Goal: Task Accomplishment & Management: Complete application form

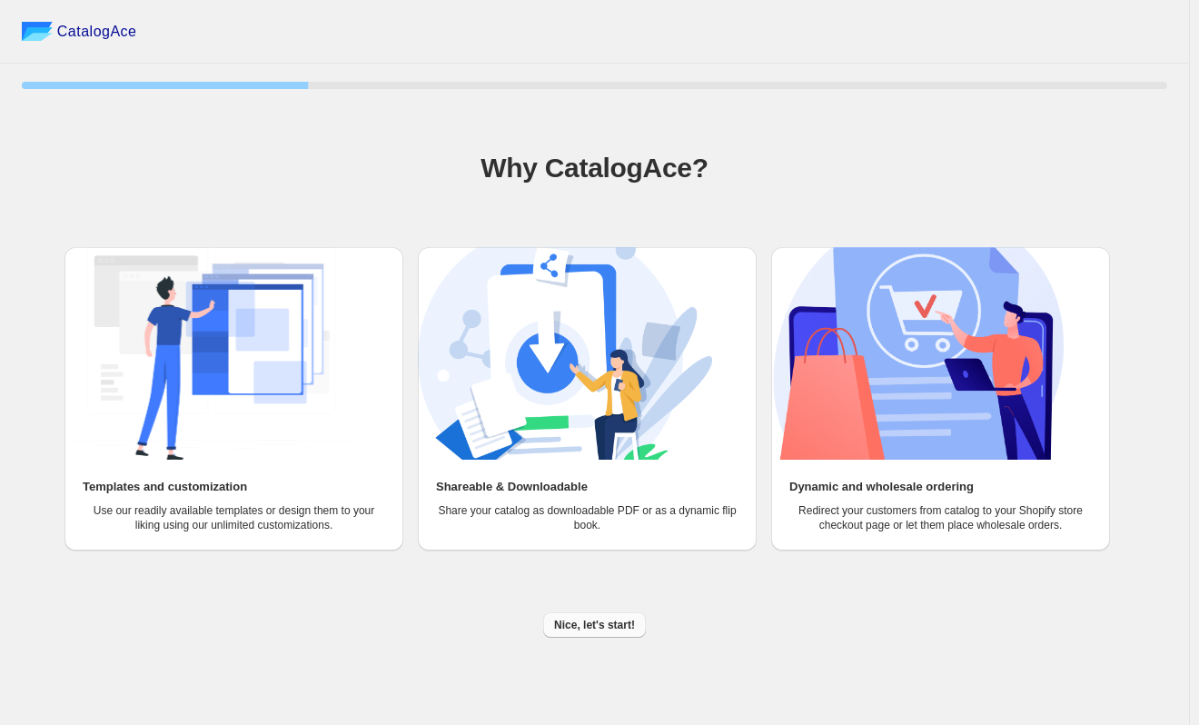
click at [609, 627] on span "Nice, let's start!" at bounding box center [594, 624] width 81 height 15
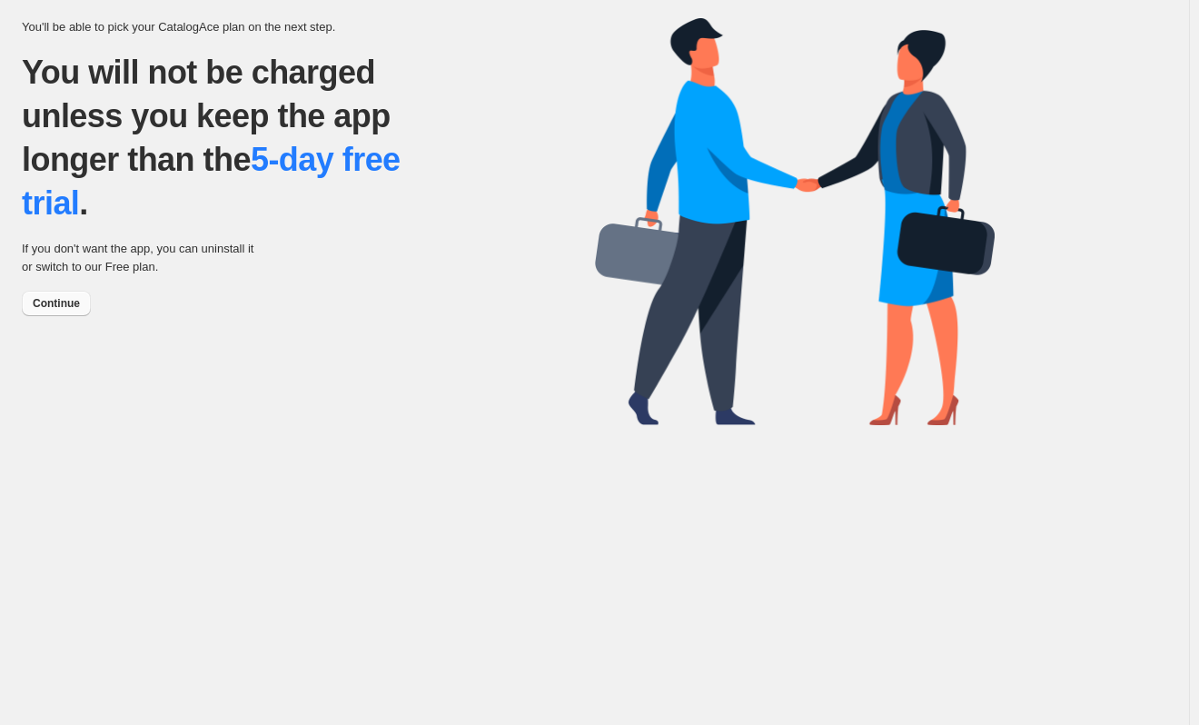
click at [52, 307] on span "Continue" at bounding box center [56, 303] width 47 height 15
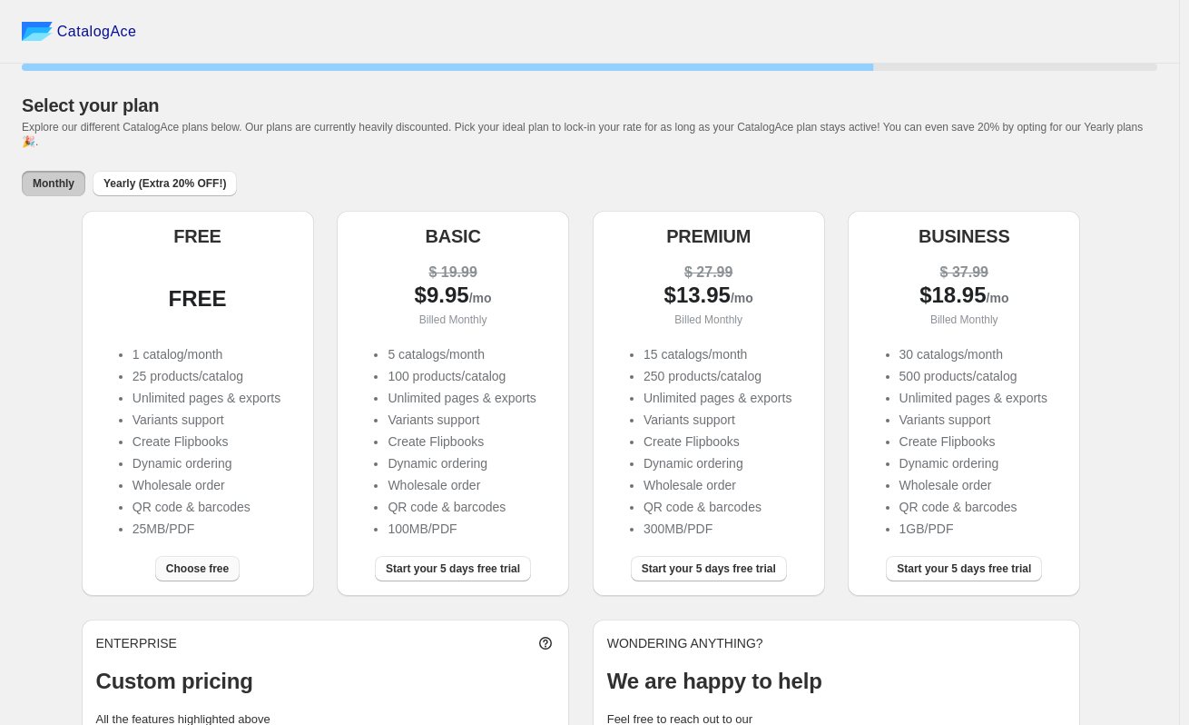
click at [213, 561] on span "Choose free" at bounding box center [197, 568] width 63 height 15
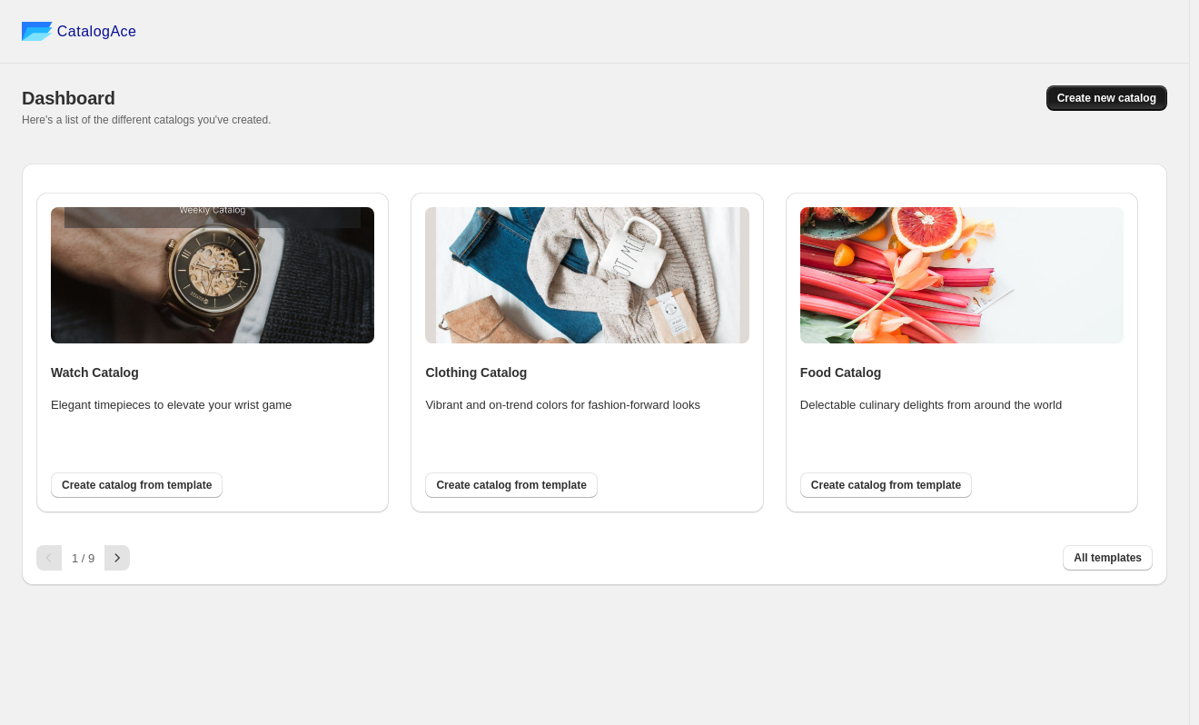
click at [1089, 100] on span "Create new catalog" at bounding box center [1106, 98] width 99 height 15
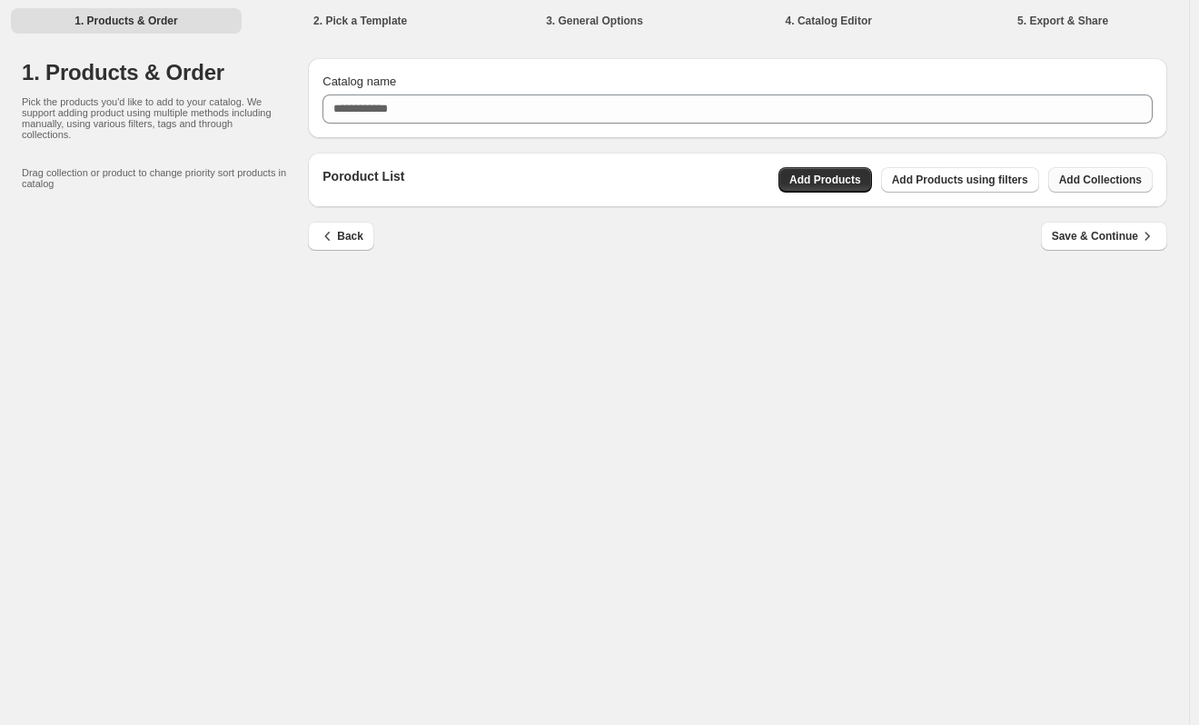
click at [1101, 178] on span "Add Collections" at bounding box center [1100, 180] width 83 height 15
click at [839, 183] on span "Add Products" at bounding box center [825, 180] width 72 height 15
click at [1112, 183] on span "Add Collections" at bounding box center [1100, 180] width 83 height 15
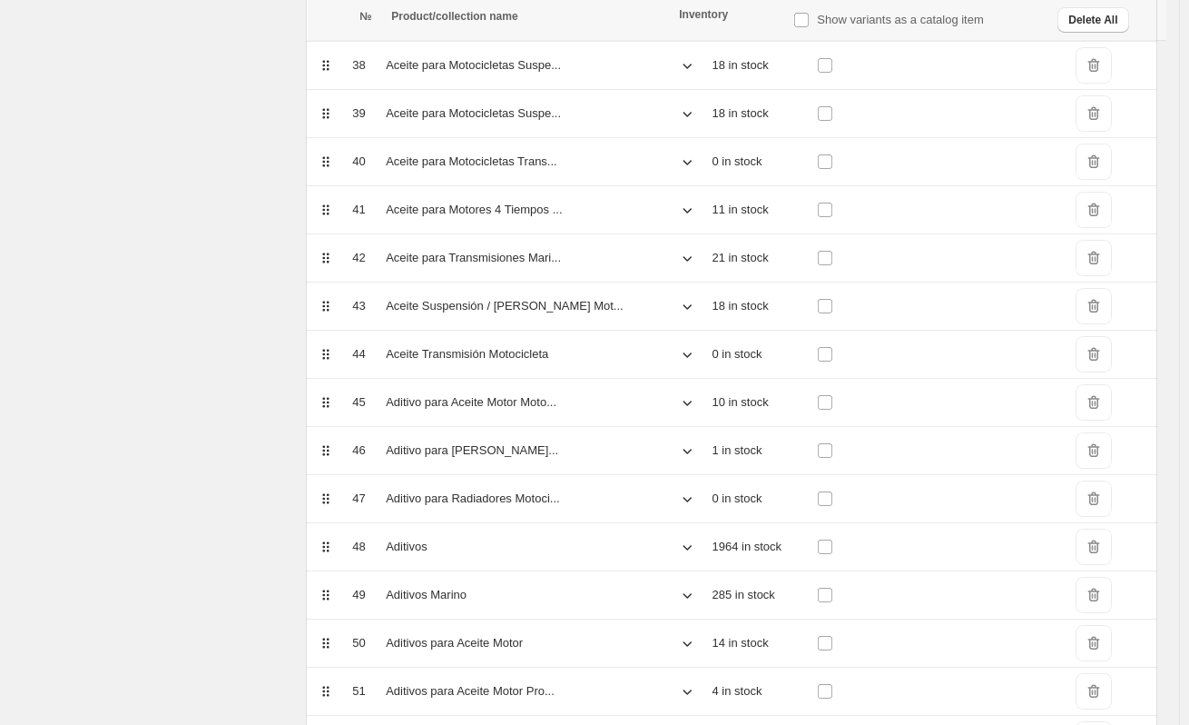
scroll to position [2284, 0]
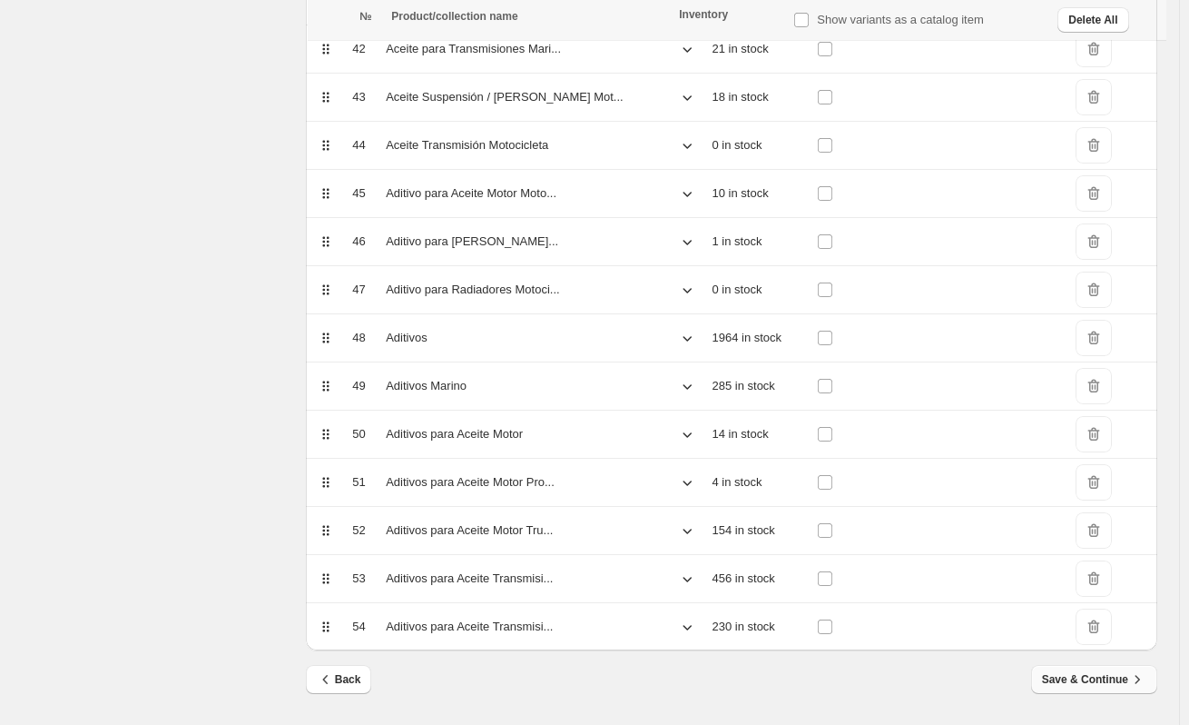
click at [1093, 688] on button "Save & Continue" at bounding box center [1094, 679] width 126 height 29
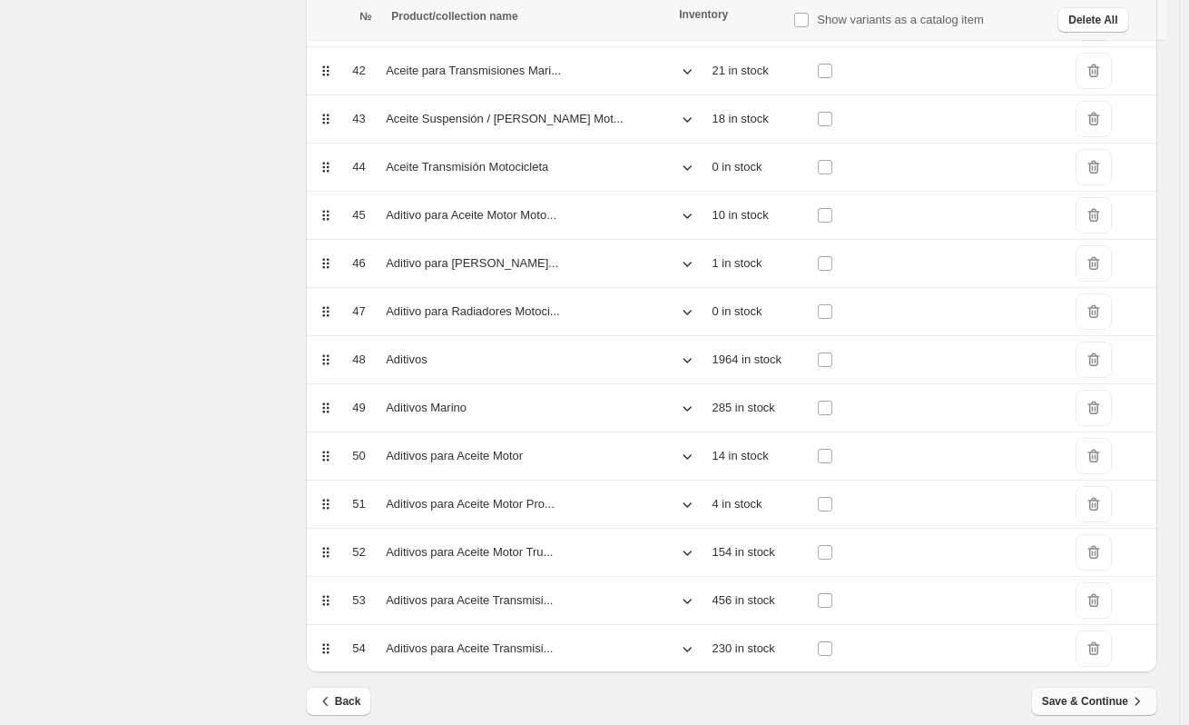
click at [1096, 703] on span "Save & Continue" at bounding box center [1094, 701] width 104 height 18
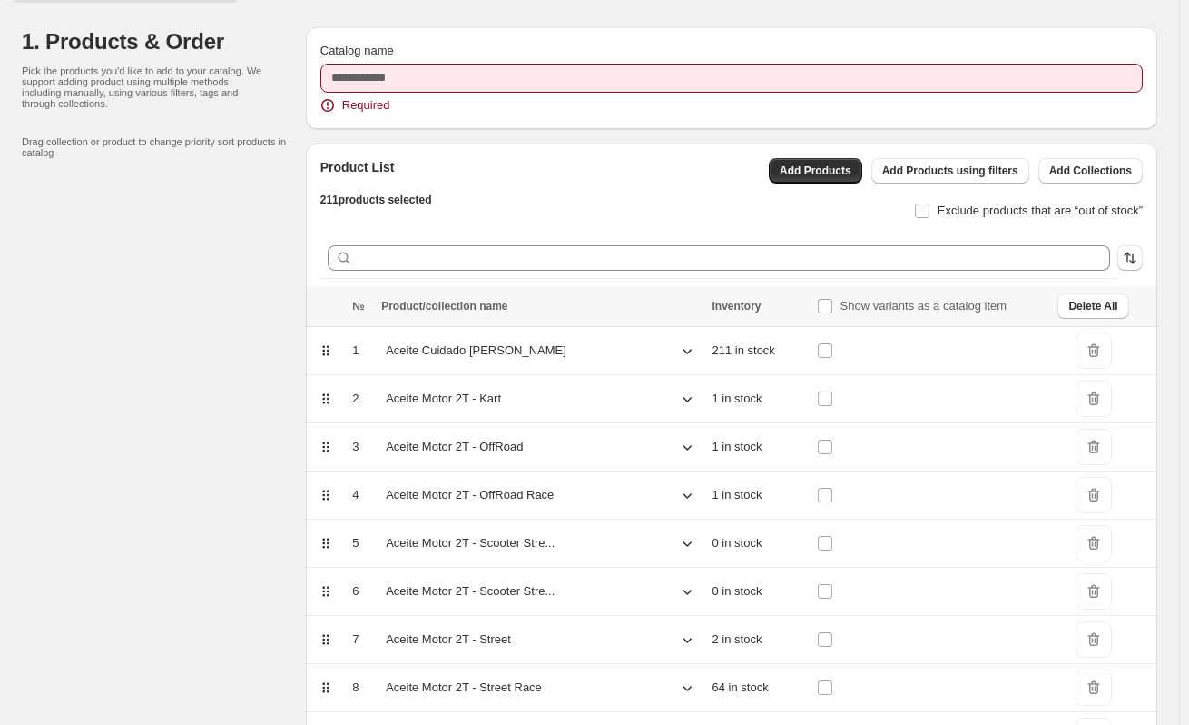
scroll to position [0, 0]
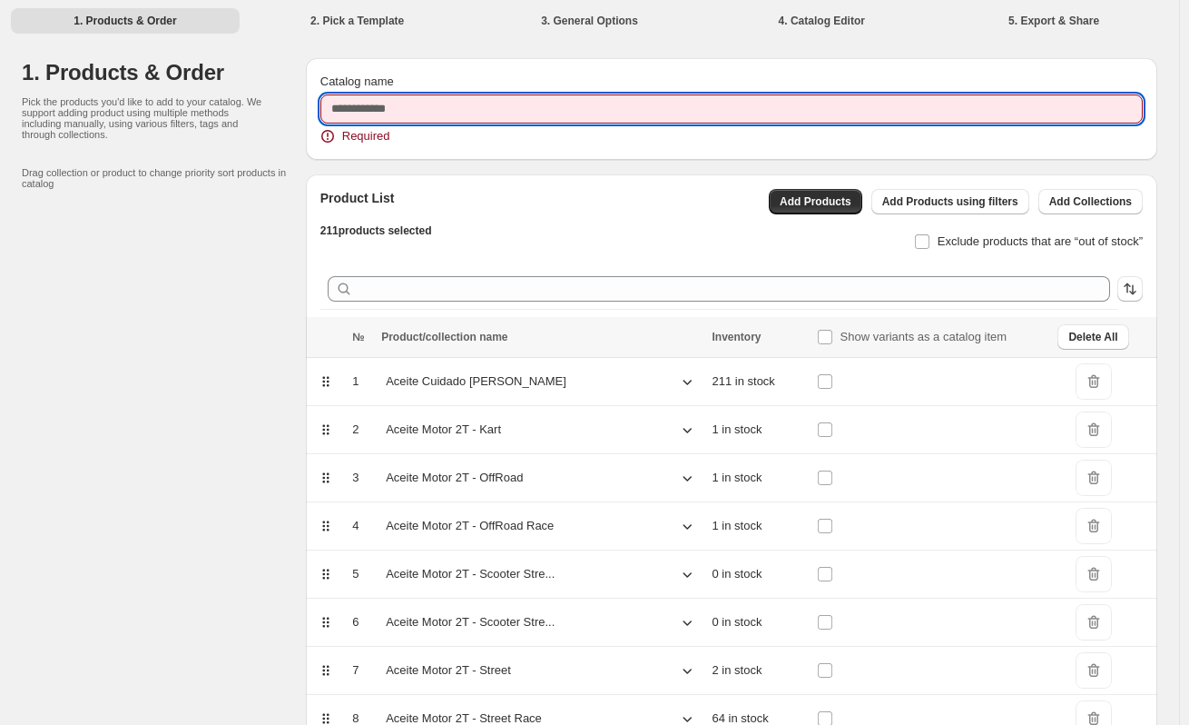
click at [433, 120] on input "Catalog name" at bounding box center [732, 108] width 823 height 29
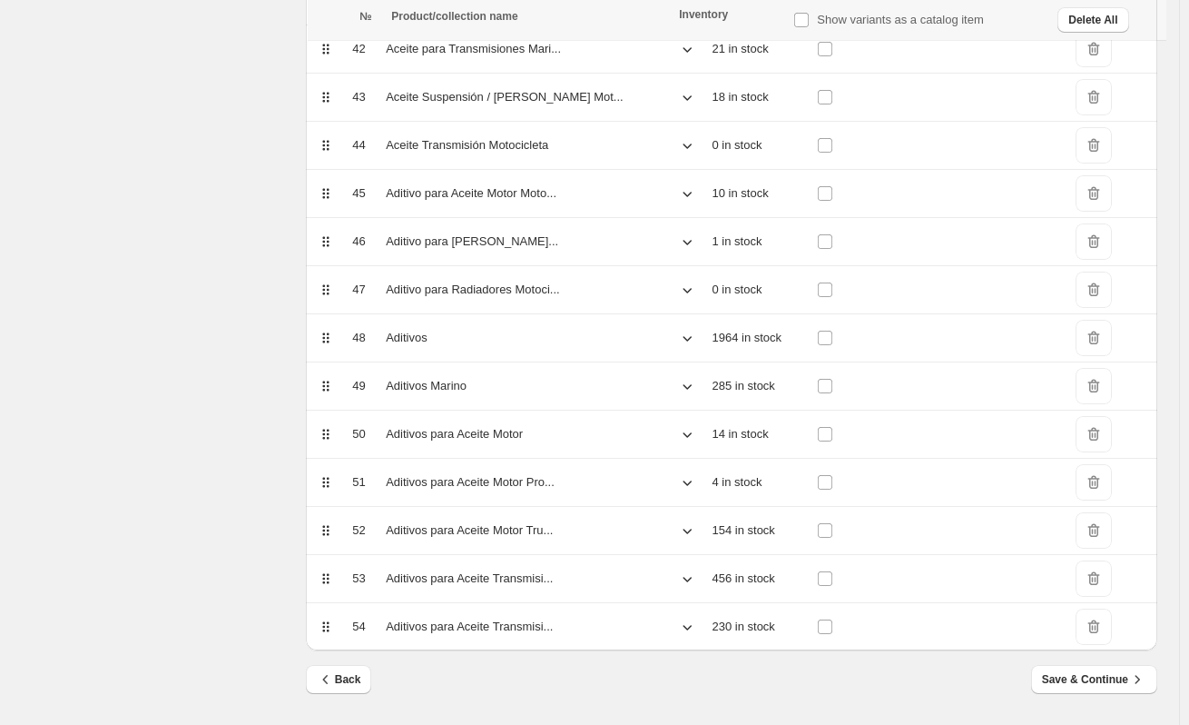
scroll to position [2284, 0]
type input "******"
click at [1096, 684] on span "Save & Continue" at bounding box center [1094, 679] width 104 height 18
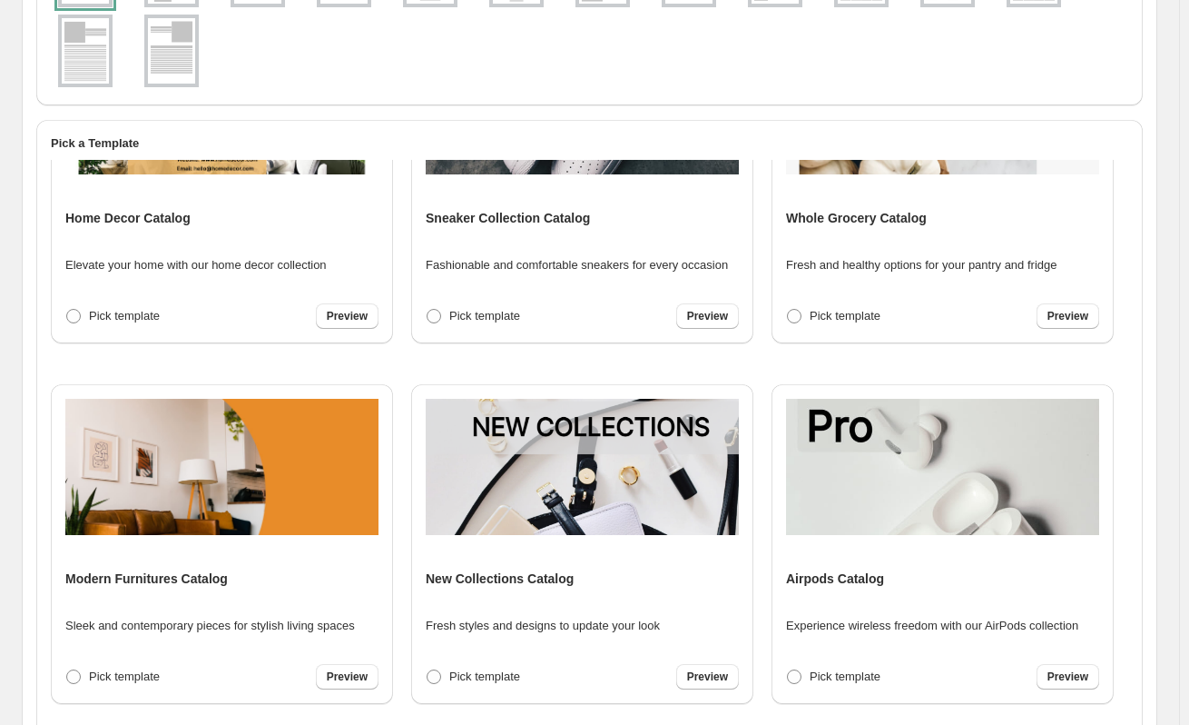
scroll to position [545, 0]
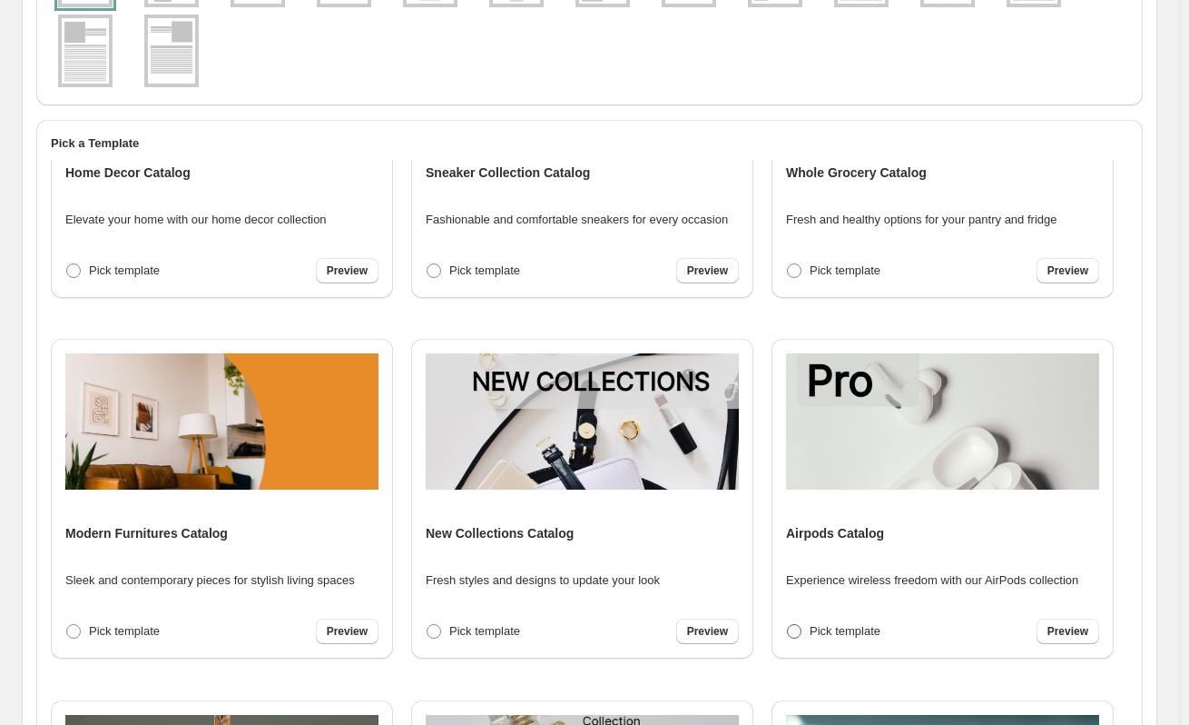
click at [813, 632] on span "Pick template" at bounding box center [845, 631] width 71 height 14
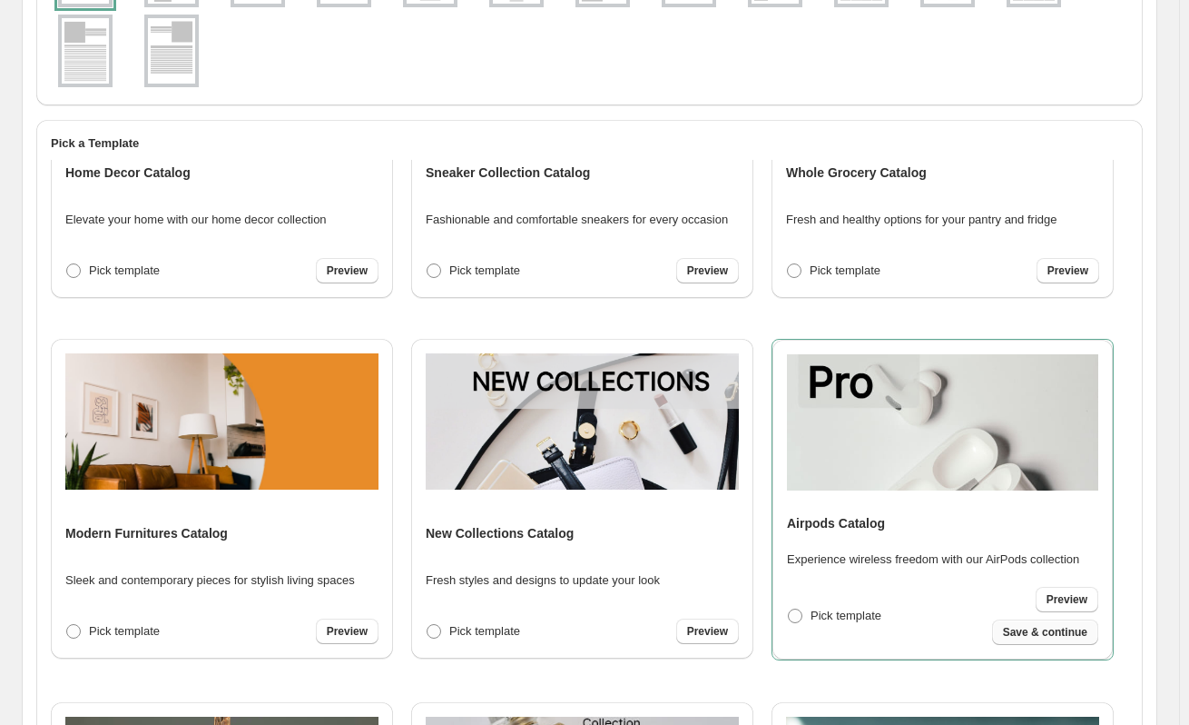
click at [1053, 633] on span "Save & continue" at bounding box center [1045, 632] width 84 height 15
select select "**********"
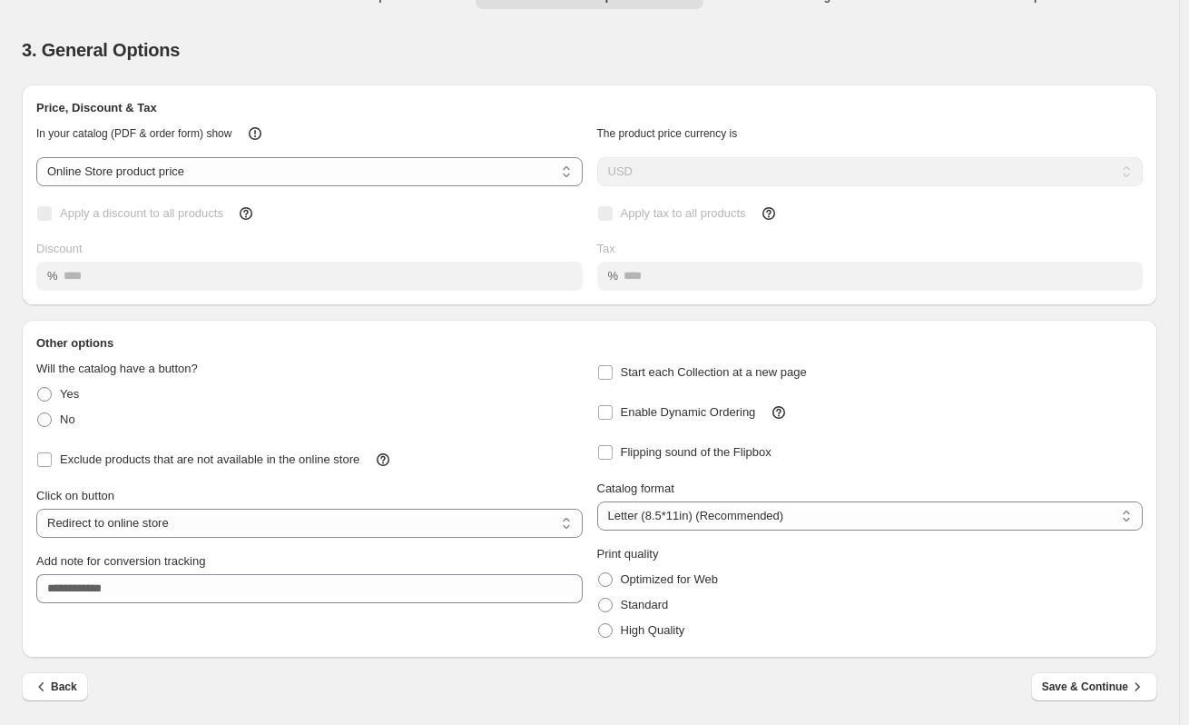
scroll to position [0, 0]
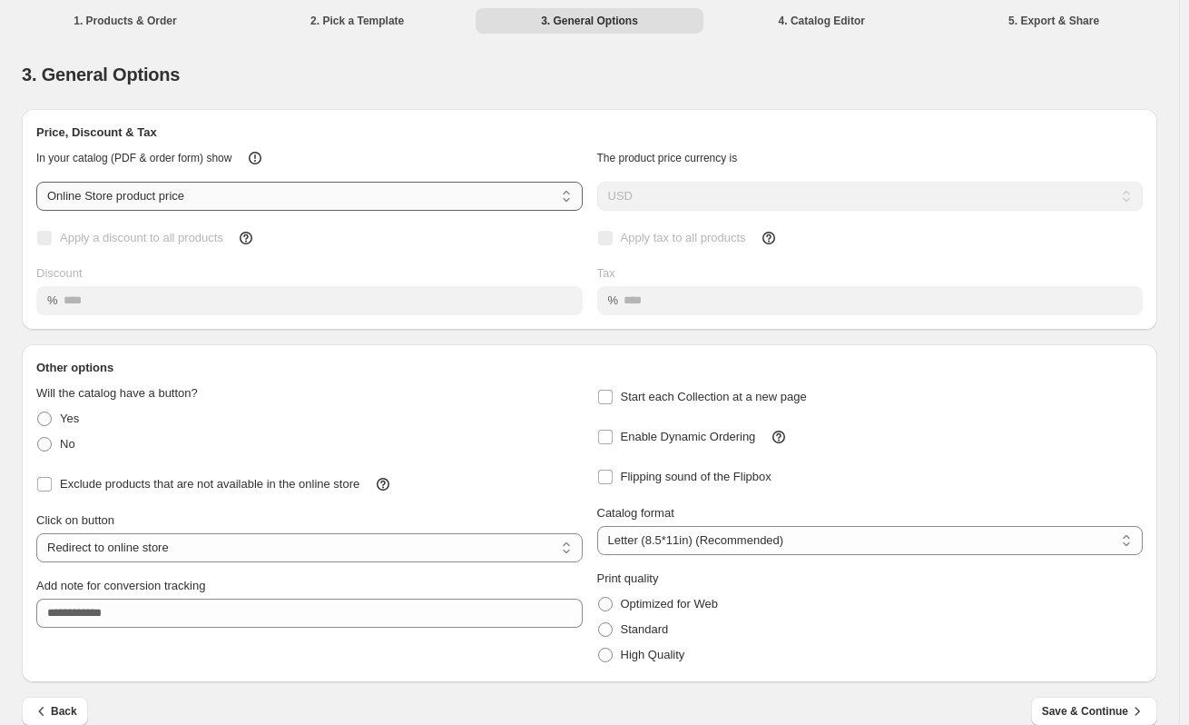
click at [222, 193] on select "**********" at bounding box center [309, 196] width 547 height 29
select select "****"
click at [36, 182] on select "**********" at bounding box center [309, 196] width 547 height 29
click at [152, 239] on span "Apply a discount to all products" at bounding box center [141, 238] width 163 height 14
click at [628, 439] on span "Enable Dynamic Ordering" at bounding box center [688, 436] width 135 height 14
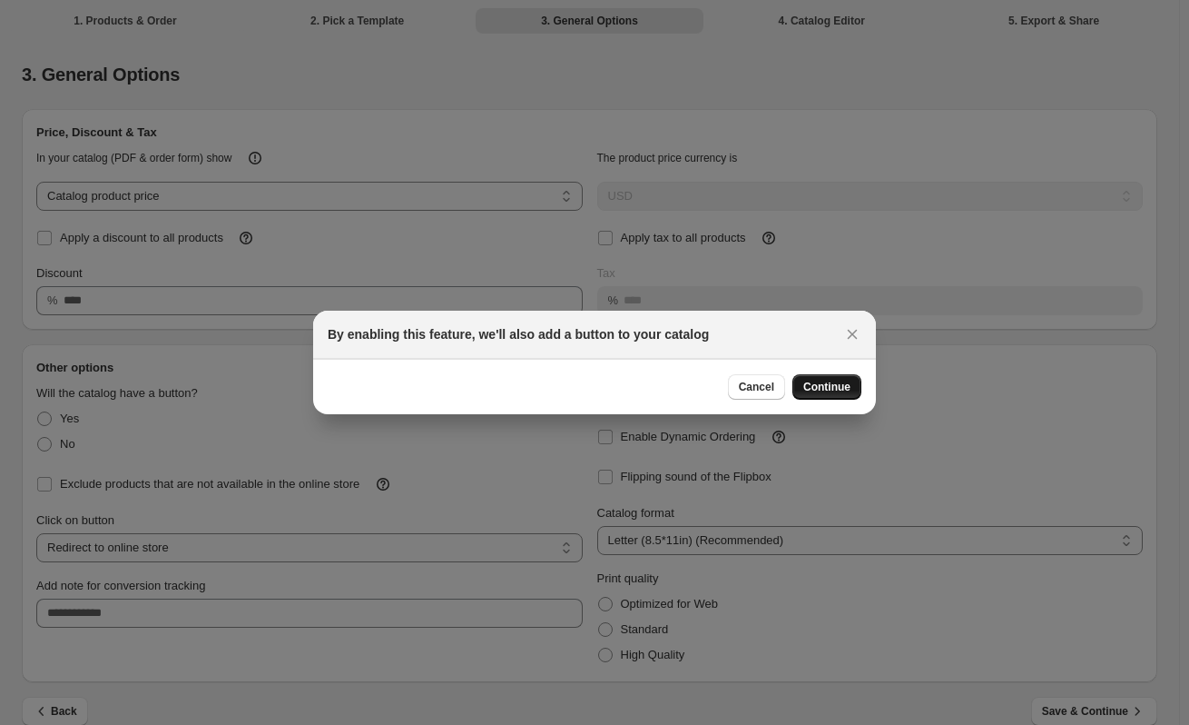
click at [822, 388] on span "Continue" at bounding box center [827, 387] width 47 height 15
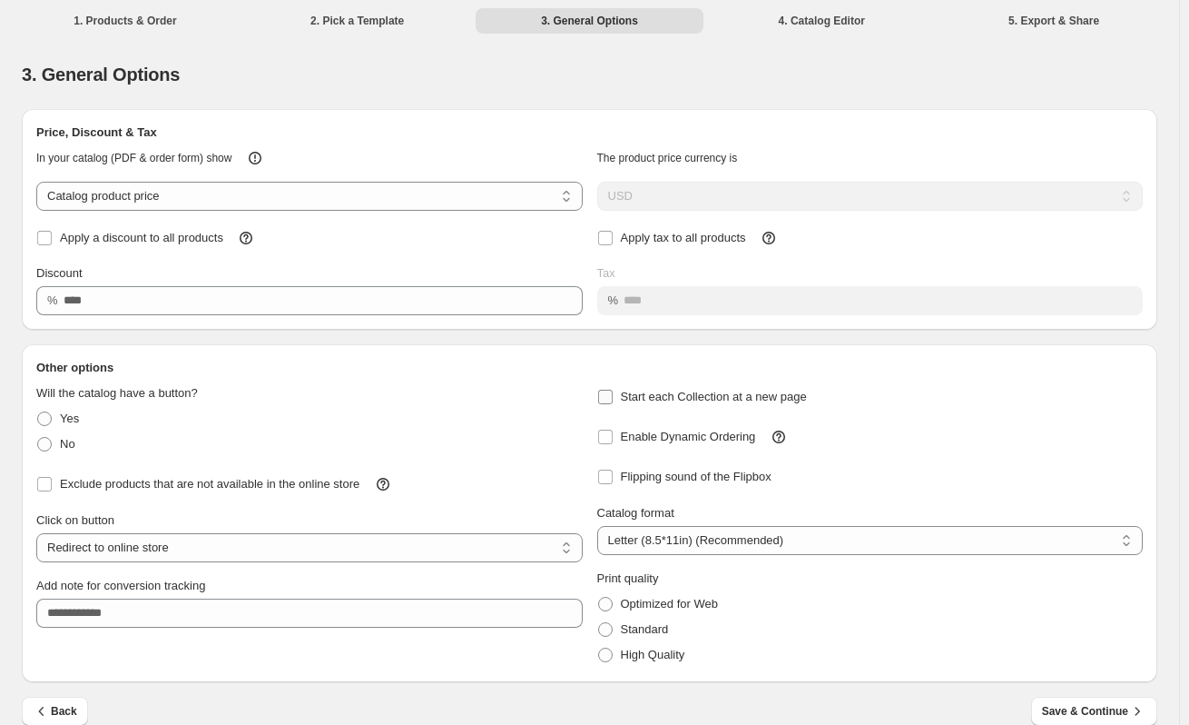
click at [652, 398] on span "Start each Collection at a new page" at bounding box center [714, 397] width 186 height 14
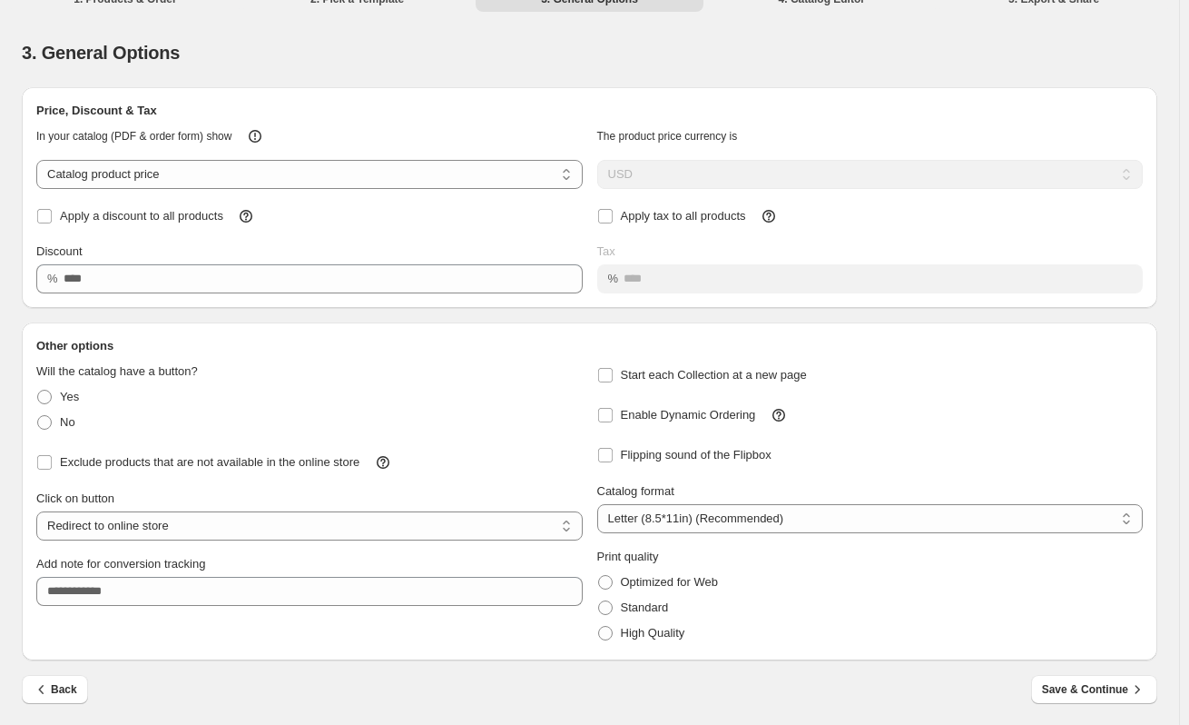
scroll to position [25, 0]
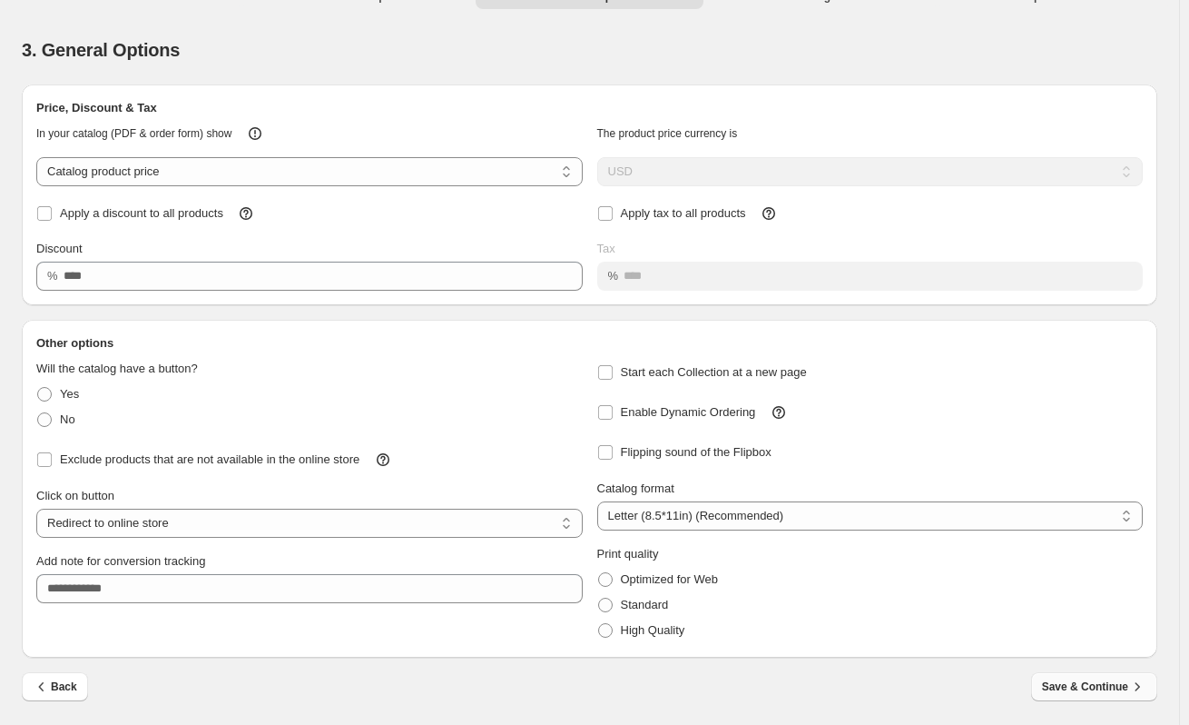
click at [1101, 684] on span "Save & Continue" at bounding box center [1094, 686] width 104 height 18
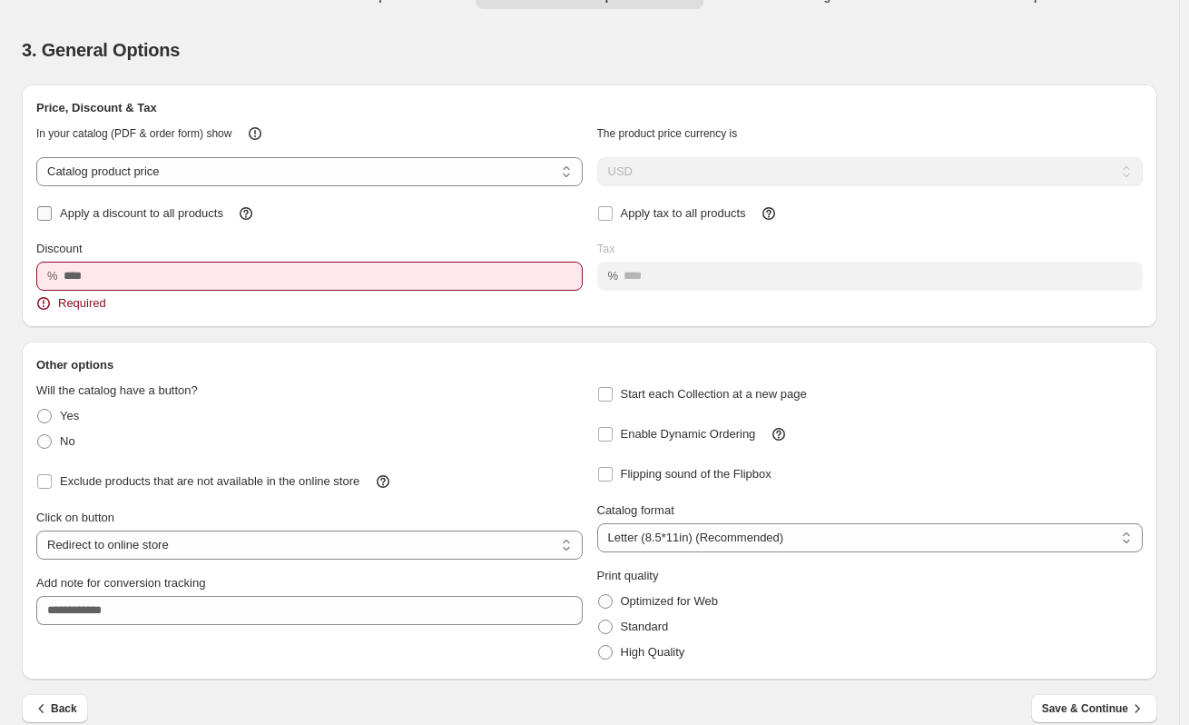
click at [59, 217] on label "Apply a discount to all products" at bounding box center [129, 213] width 187 height 25
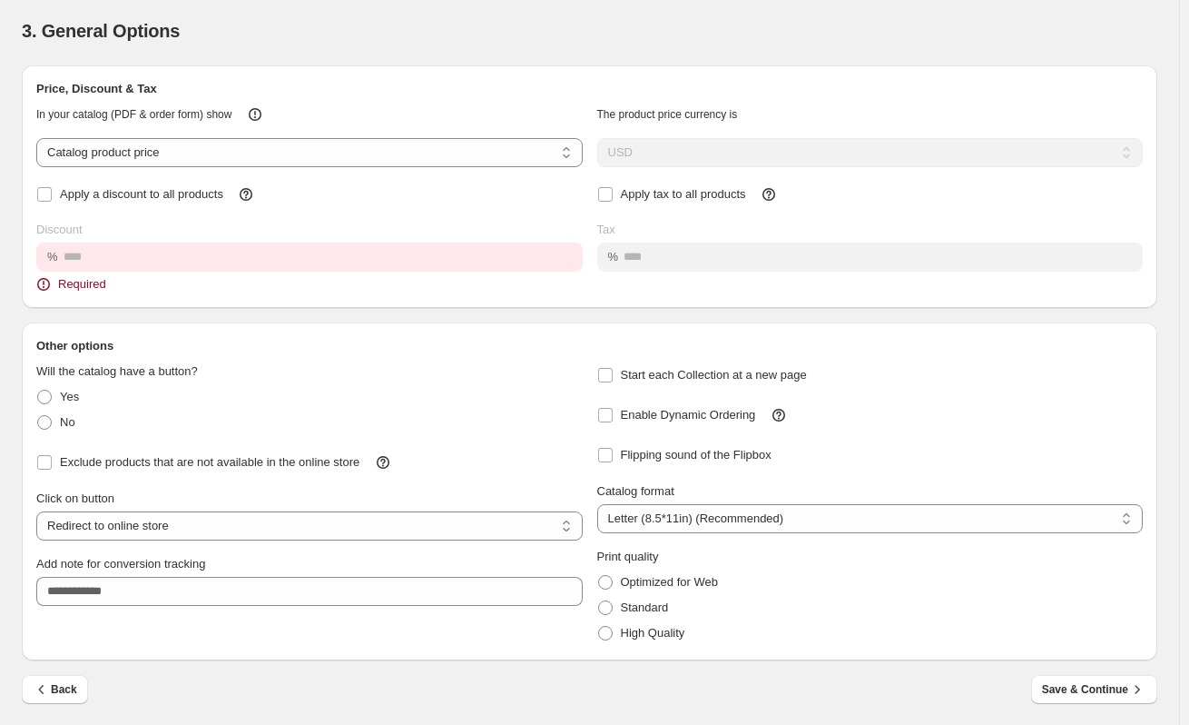
scroll to position [46, 0]
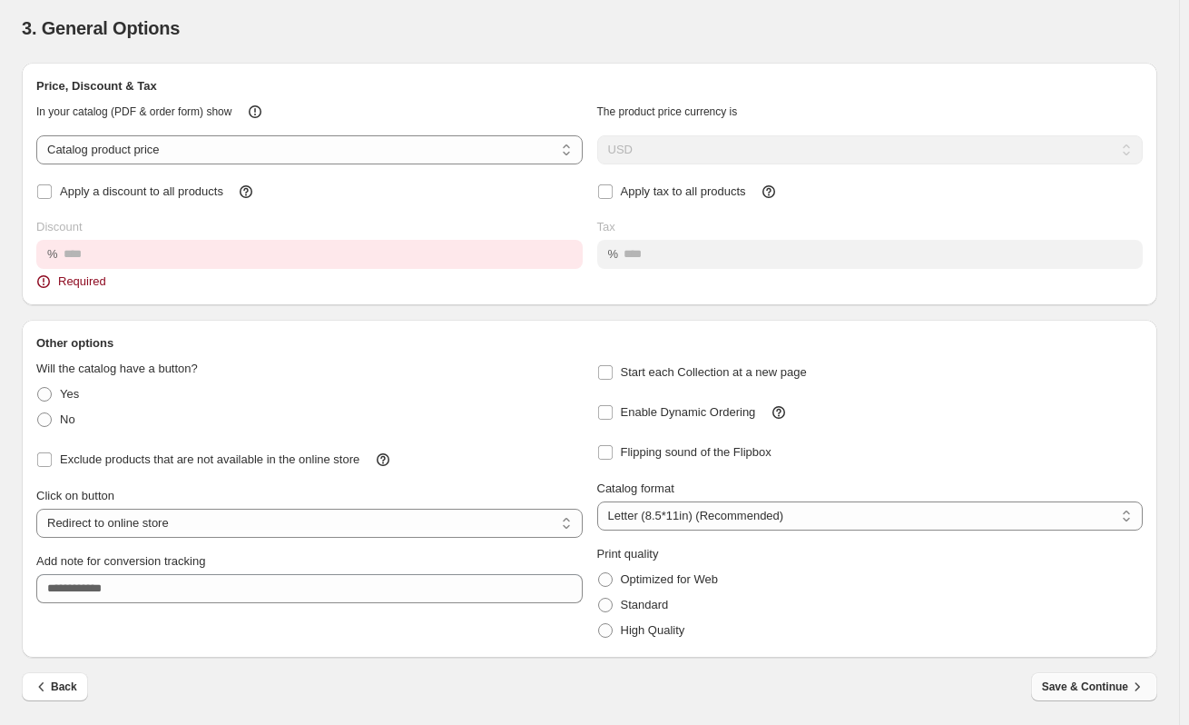
click at [1083, 688] on span "Save & Continue" at bounding box center [1094, 686] width 104 height 18
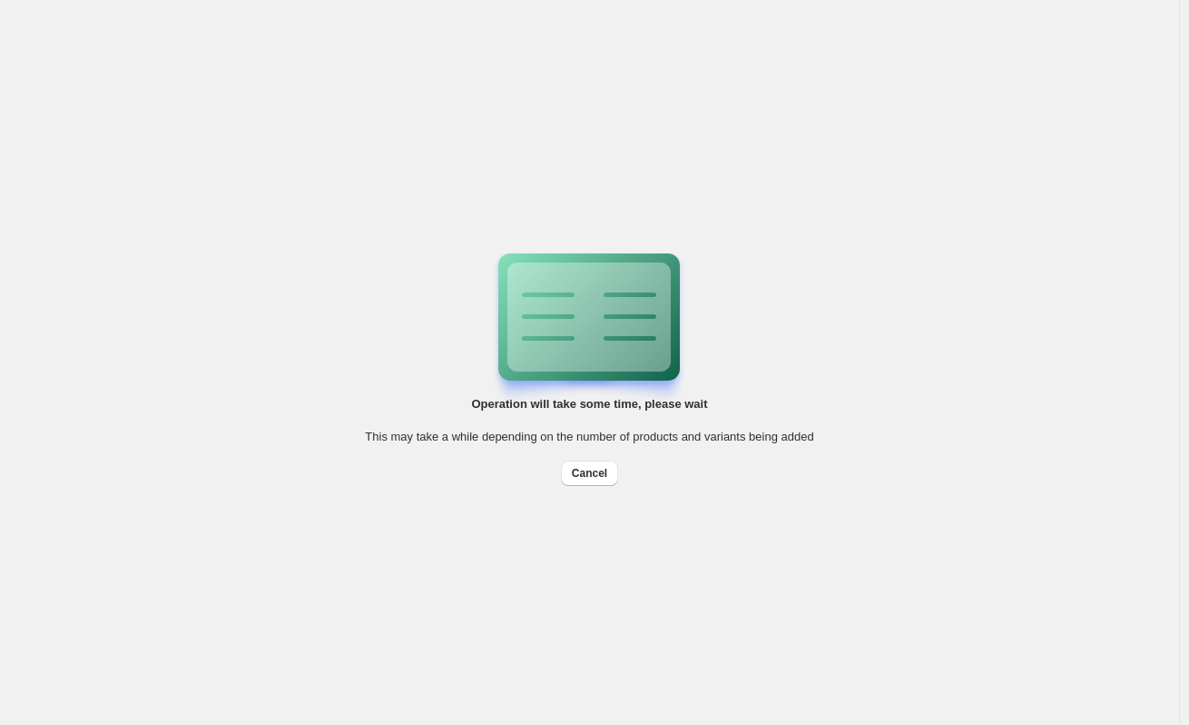
scroll to position [0, 0]
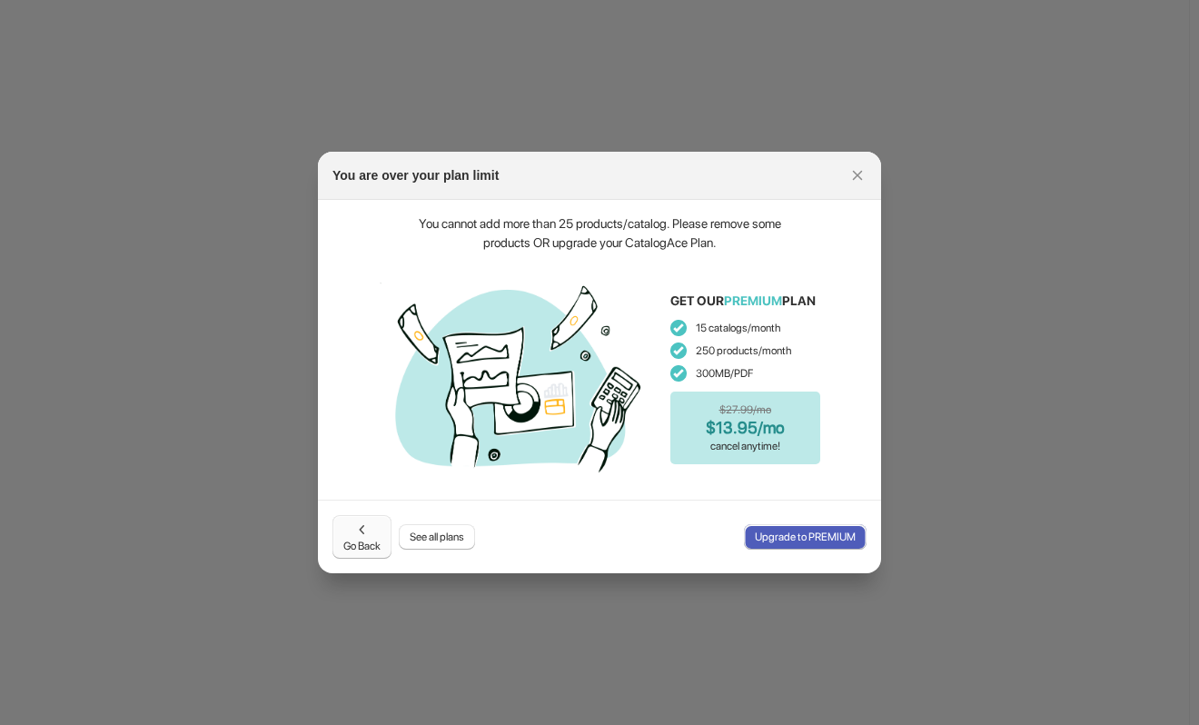
click at [350, 543] on span "Go Back" at bounding box center [361, 536] width 37 height 33
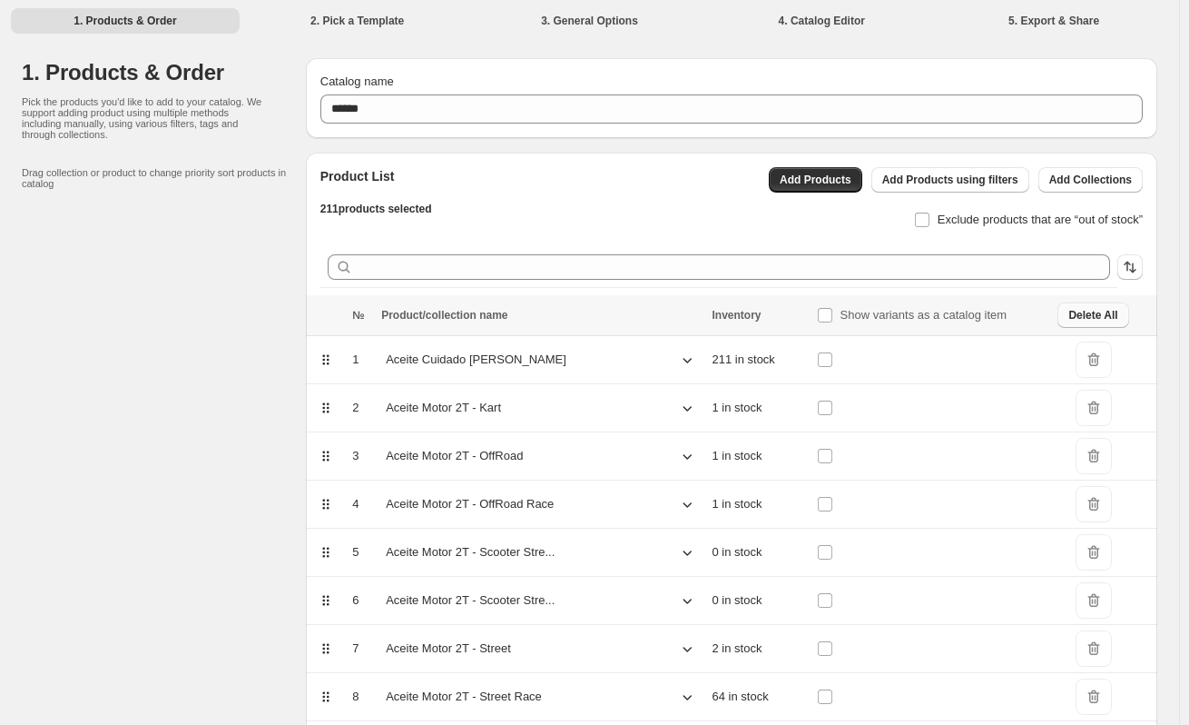
click at [1081, 314] on span "Delete All" at bounding box center [1093, 315] width 49 height 15
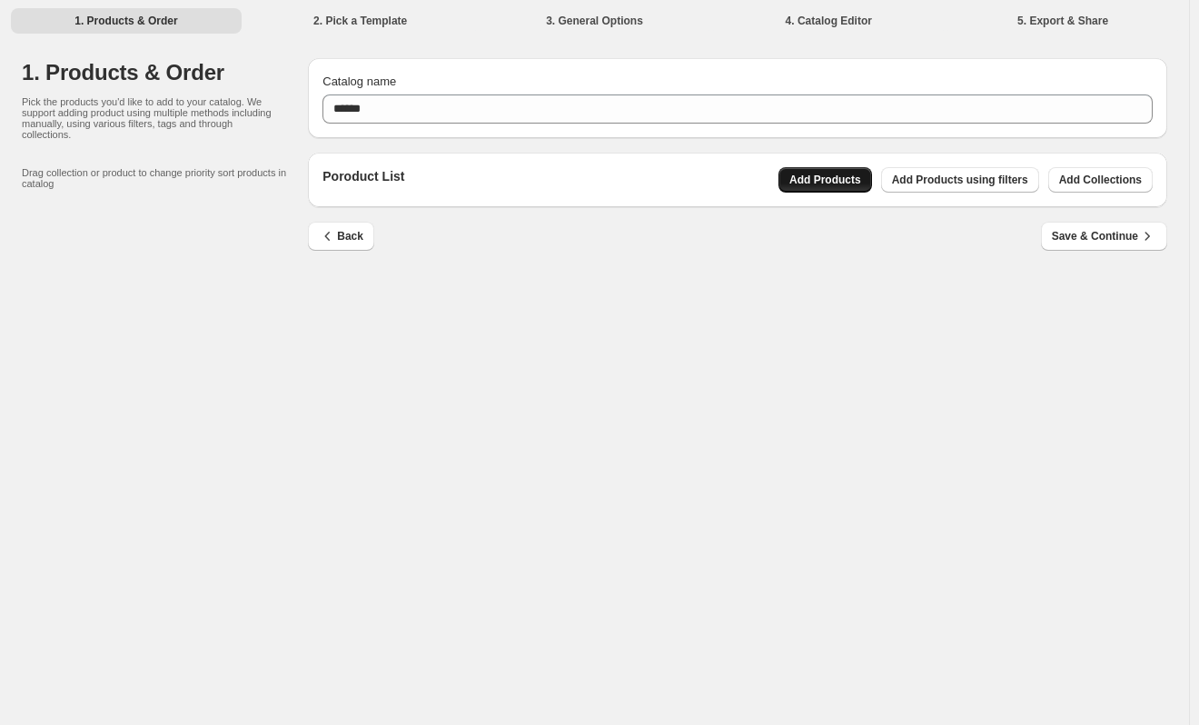
click at [838, 184] on span "Add Products" at bounding box center [825, 180] width 72 height 15
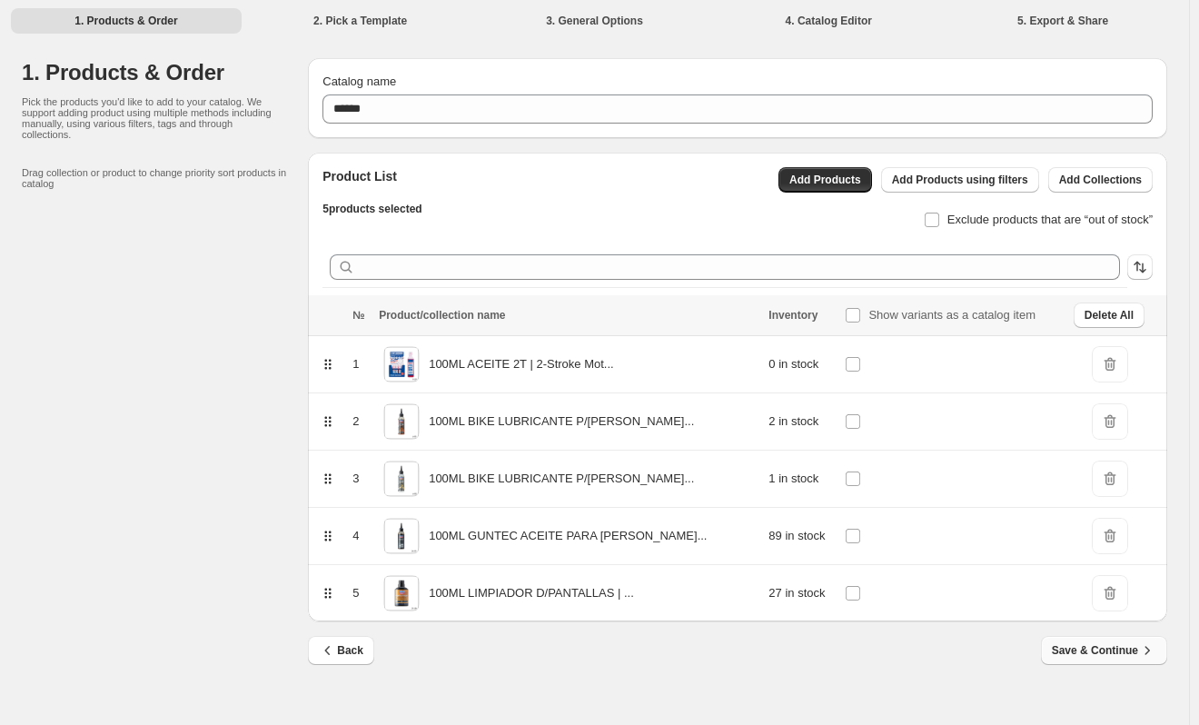
click at [1120, 655] on span "Save & Continue" at bounding box center [1103, 650] width 104 height 18
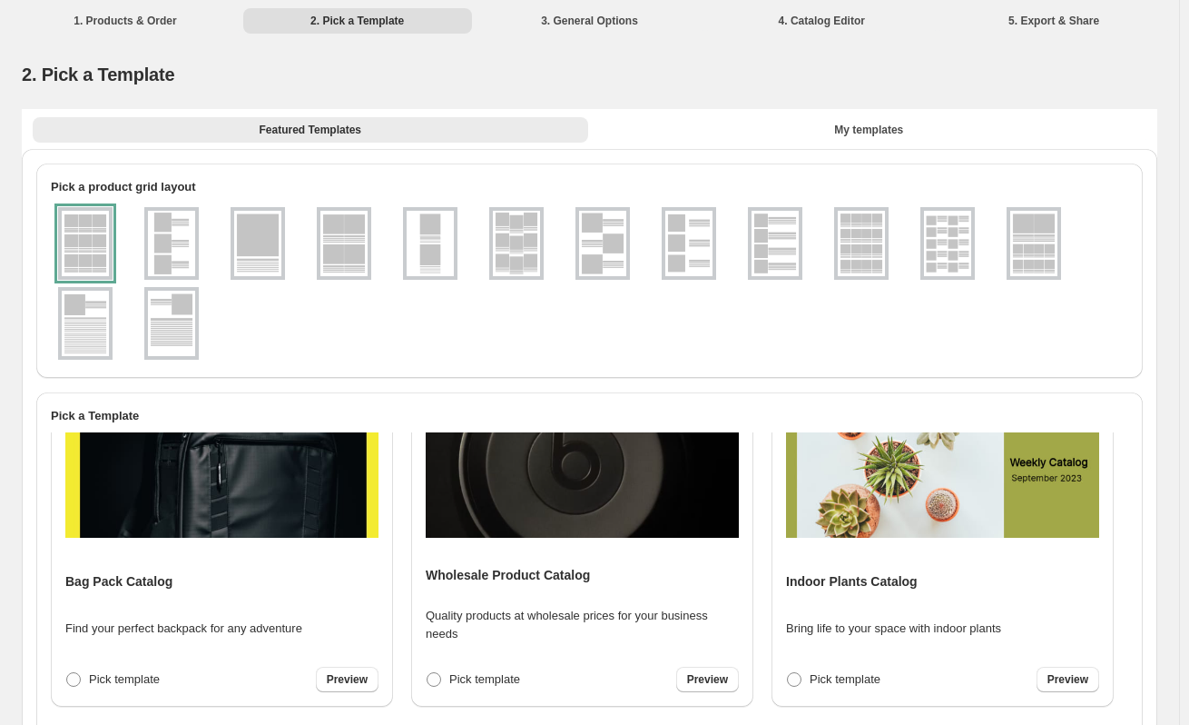
scroll to position [2161, 0]
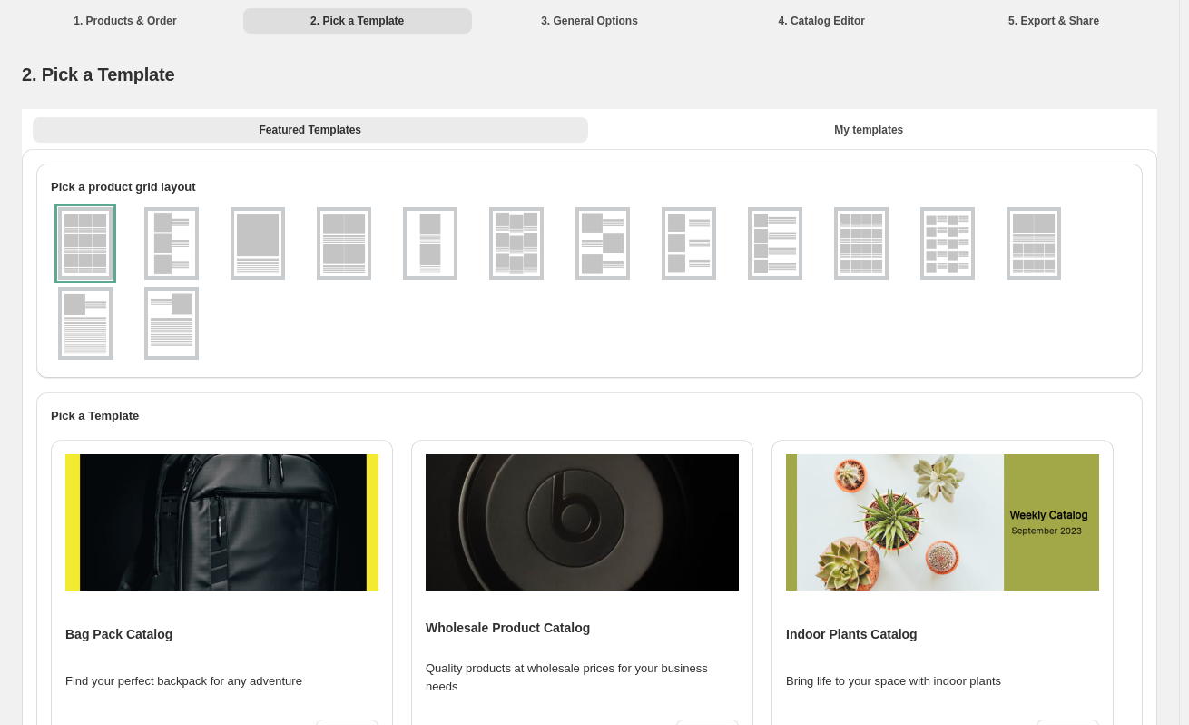
click at [674, 595] on div "Wholesale Product Catalog Quality products at wholesale prices for your busines…" at bounding box center [582, 599] width 313 height 291
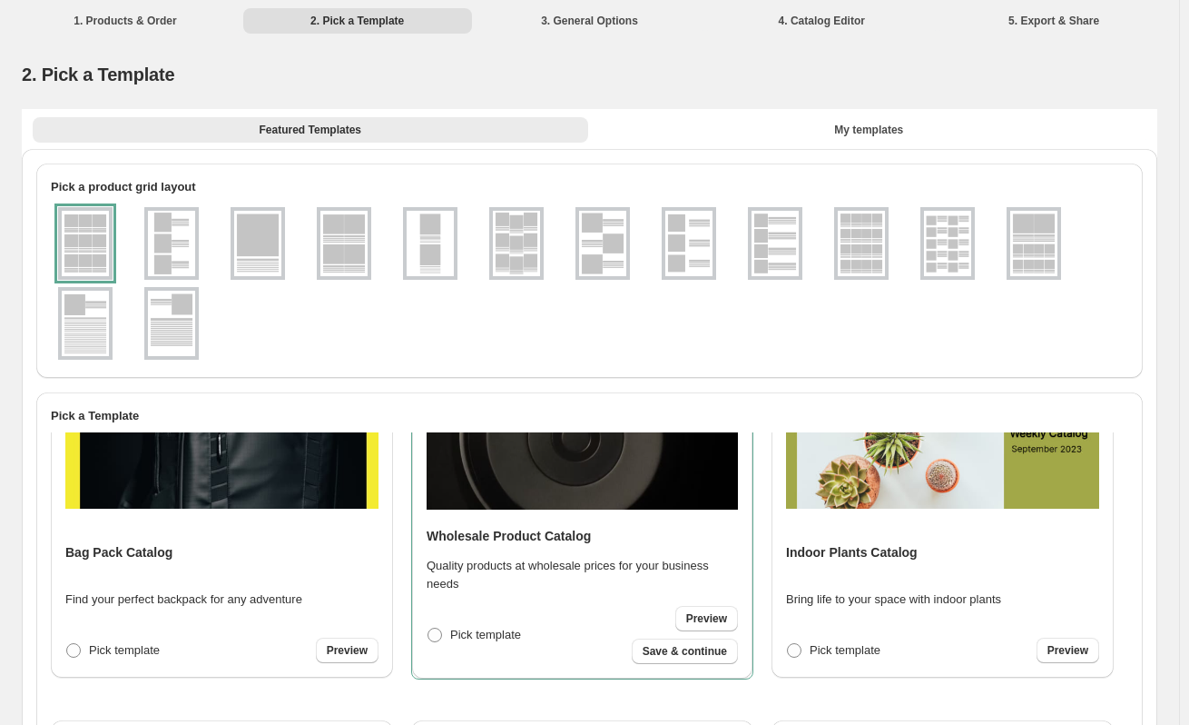
scroll to position [2341, 0]
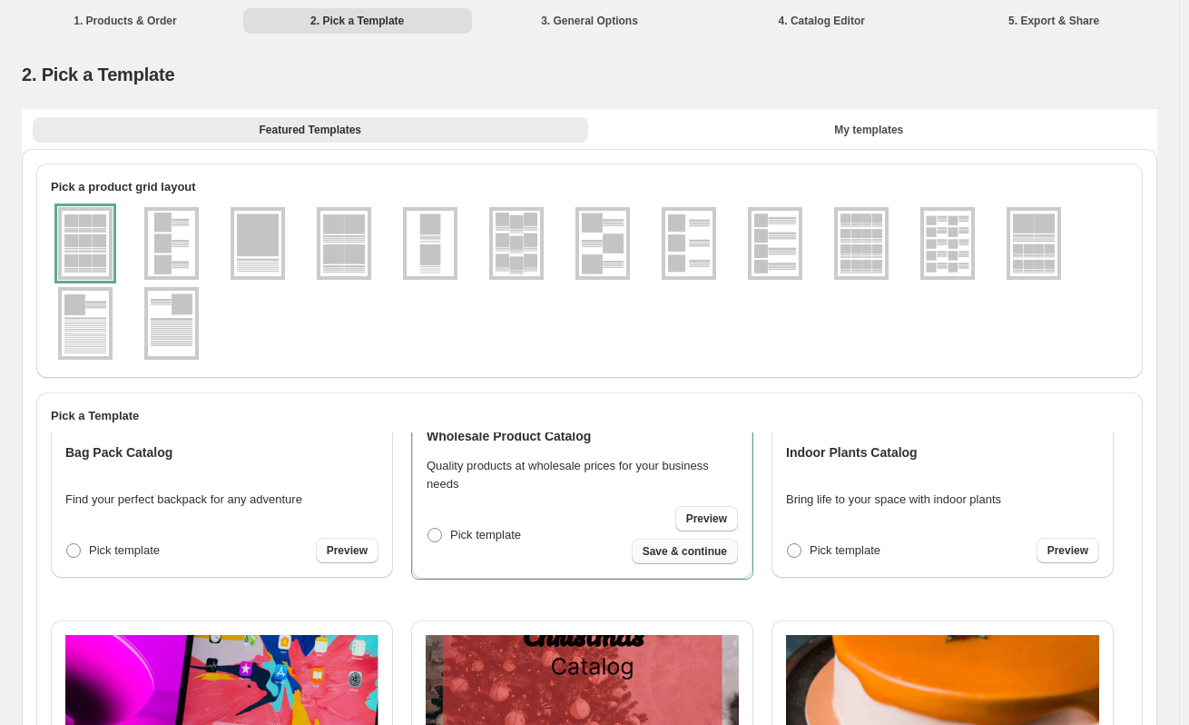
click at [691, 547] on span "Save & continue" at bounding box center [685, 551] width 84 height 15
select select "****"
select select "**********"
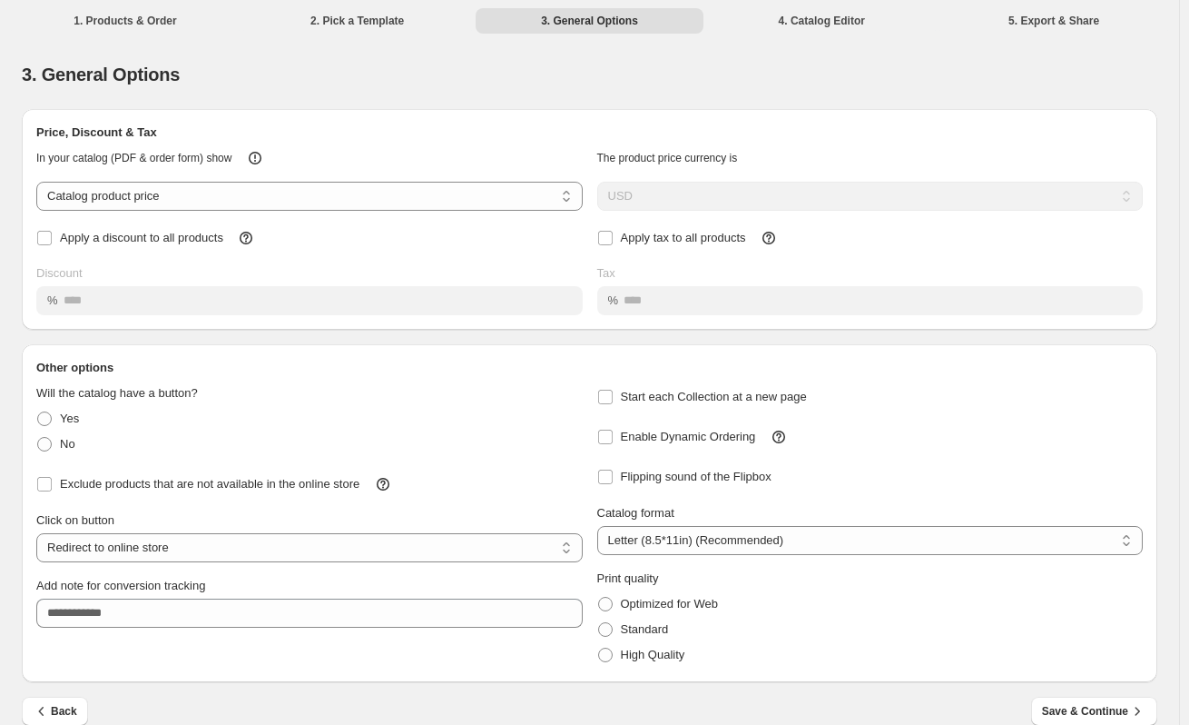
scroll to position [25, 0]
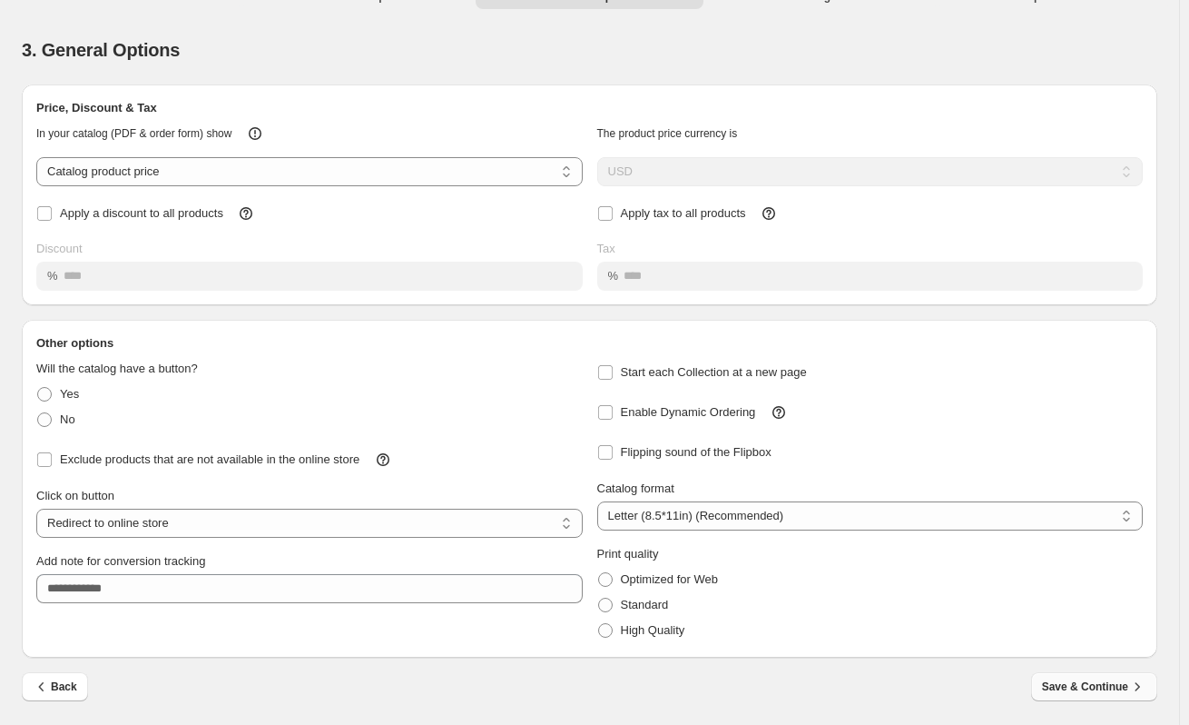
click at [1089, 684] on span "Save & Continue" at bounding box center [1094, 686] width 104 height 18
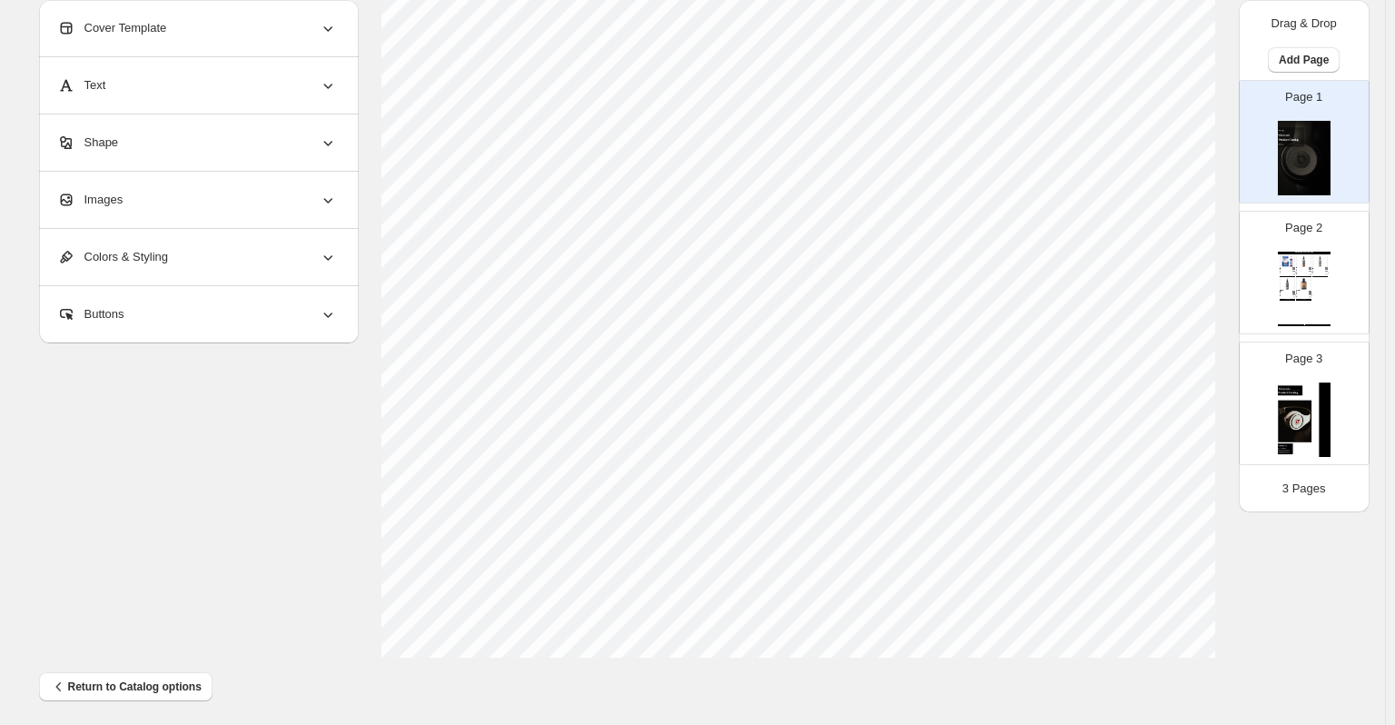
scroll to position [592, 0]
click at [1198, 270] on div "BIKE LUBRICANTE P/[PERSON_NAME] DRY - 100ML BIKE CHAIN OIL DRY LUBE | LIQUI MOL…" at bounding box center [1301, 269] width 11 height 3
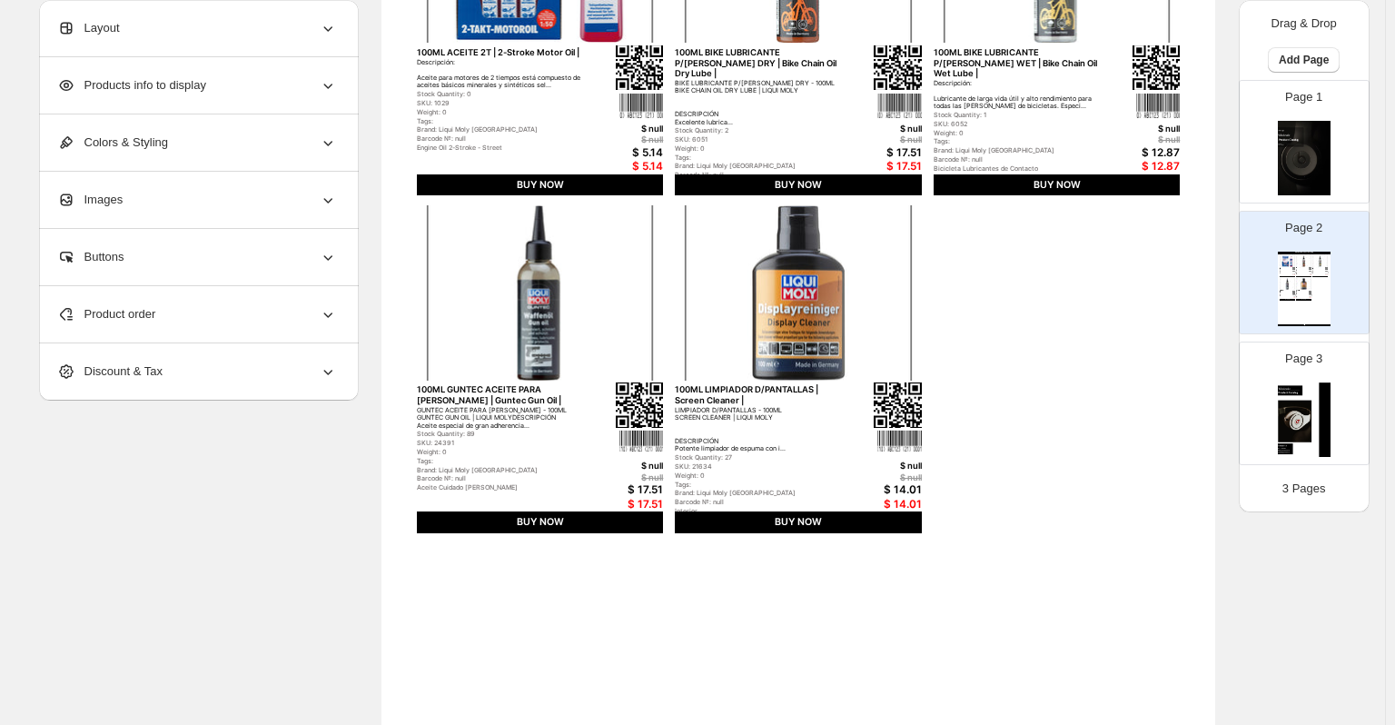
scroll to position [320, 0]
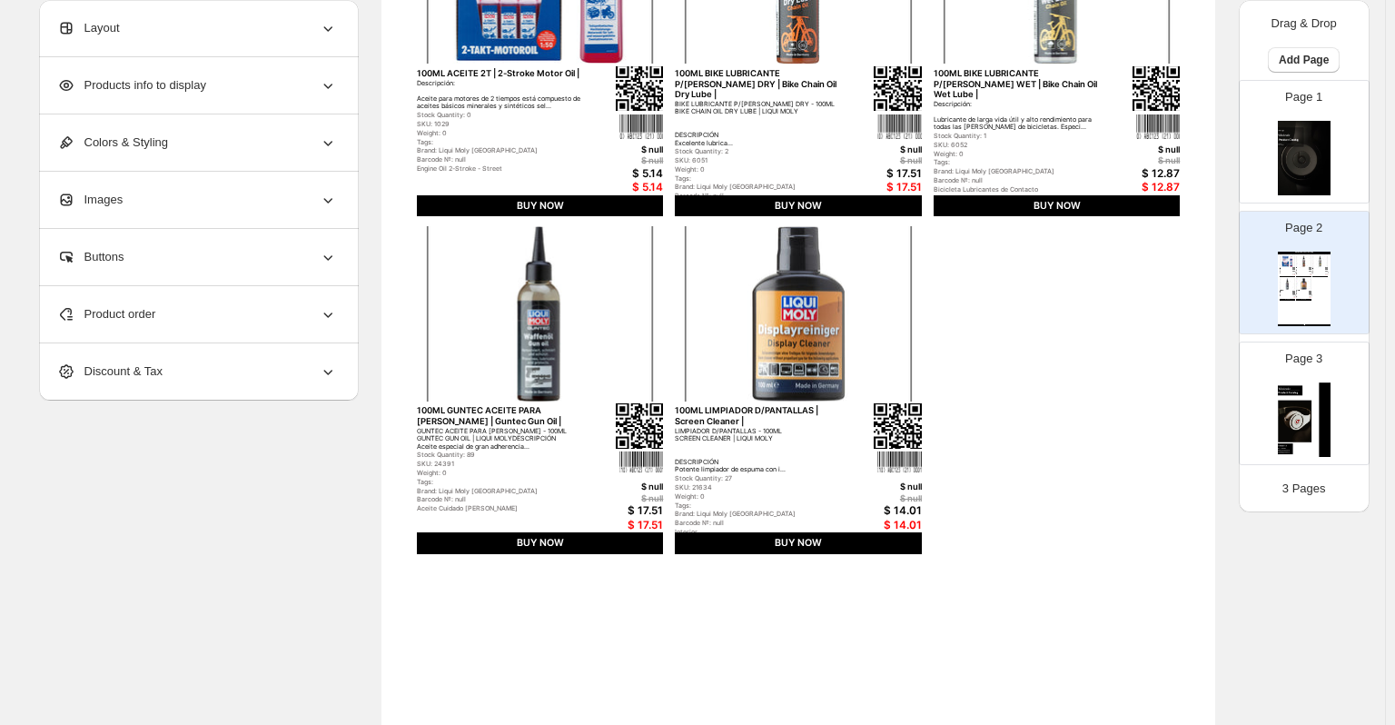
click at [256, 86] on div "Products info to display" at bounding box center [197, 85] width 280 height 56
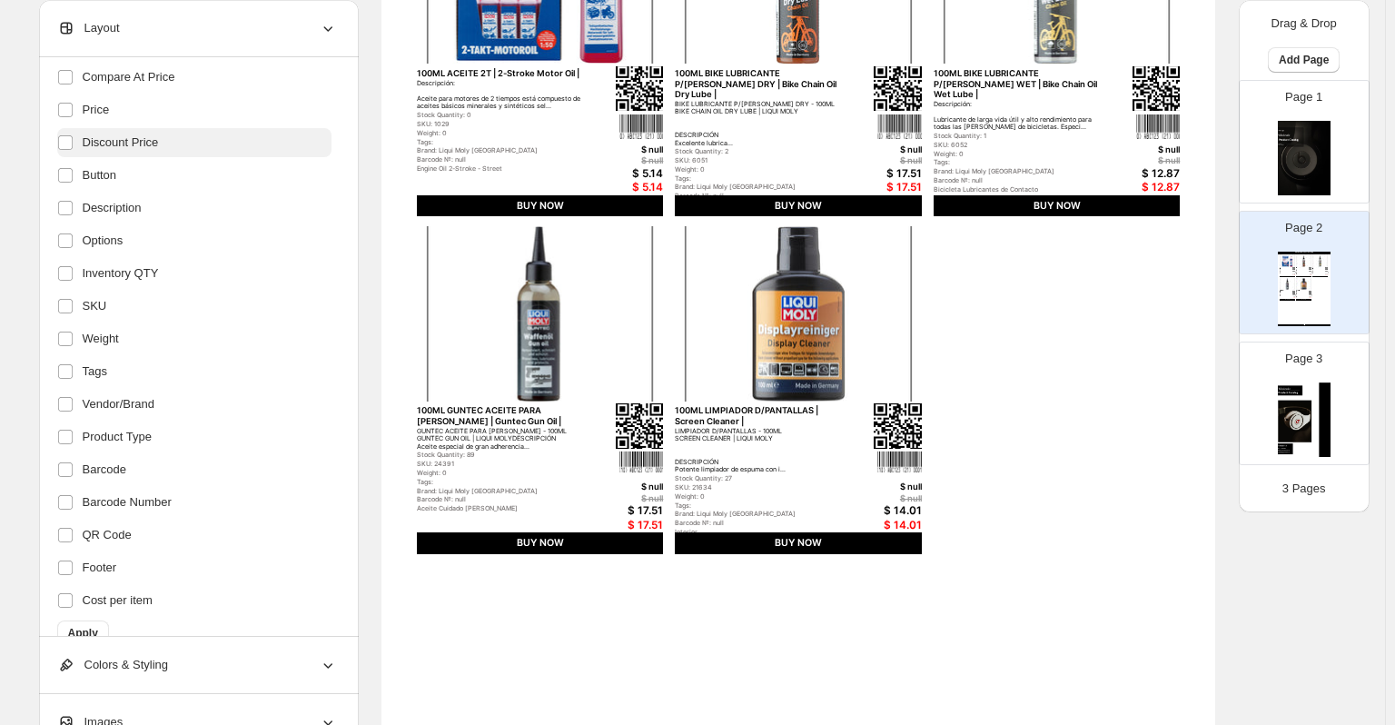
scroll to position [261, 0]
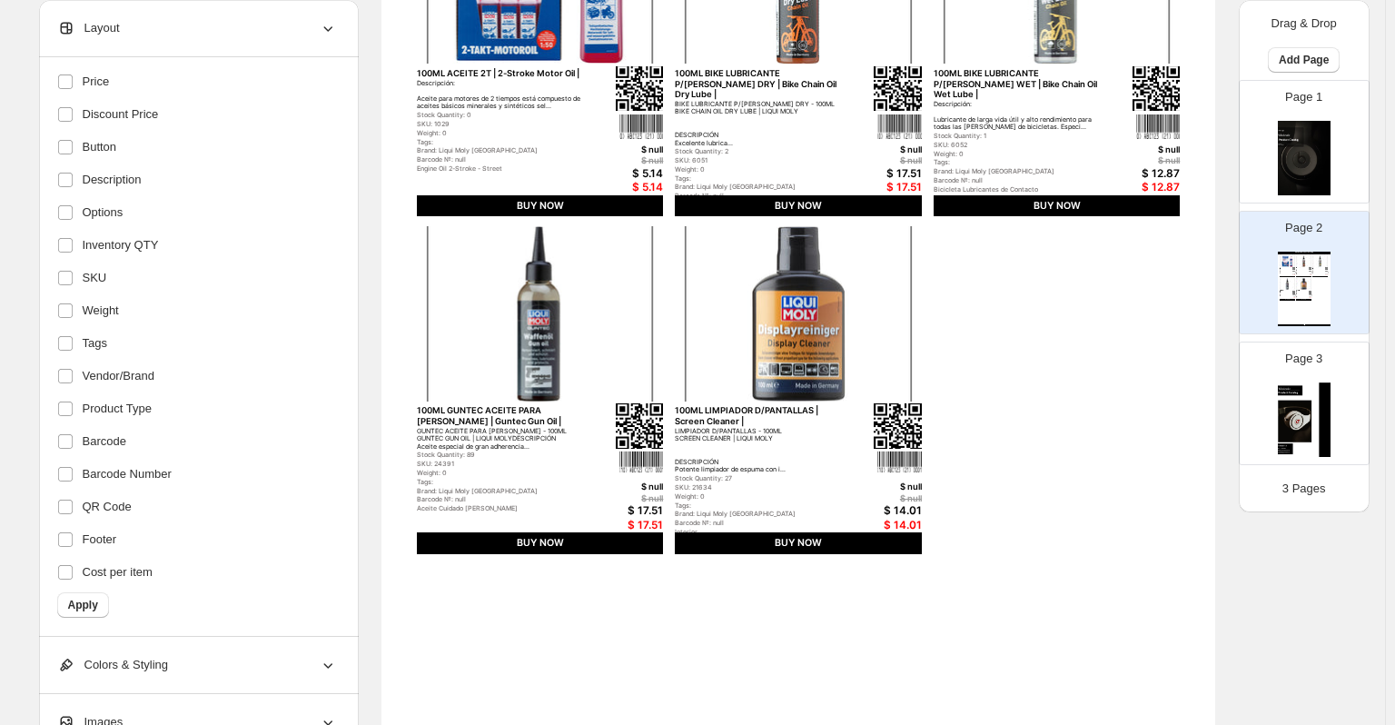
click at [1198, 416] on img at bounding box center [1304, 419] width 53 height 74
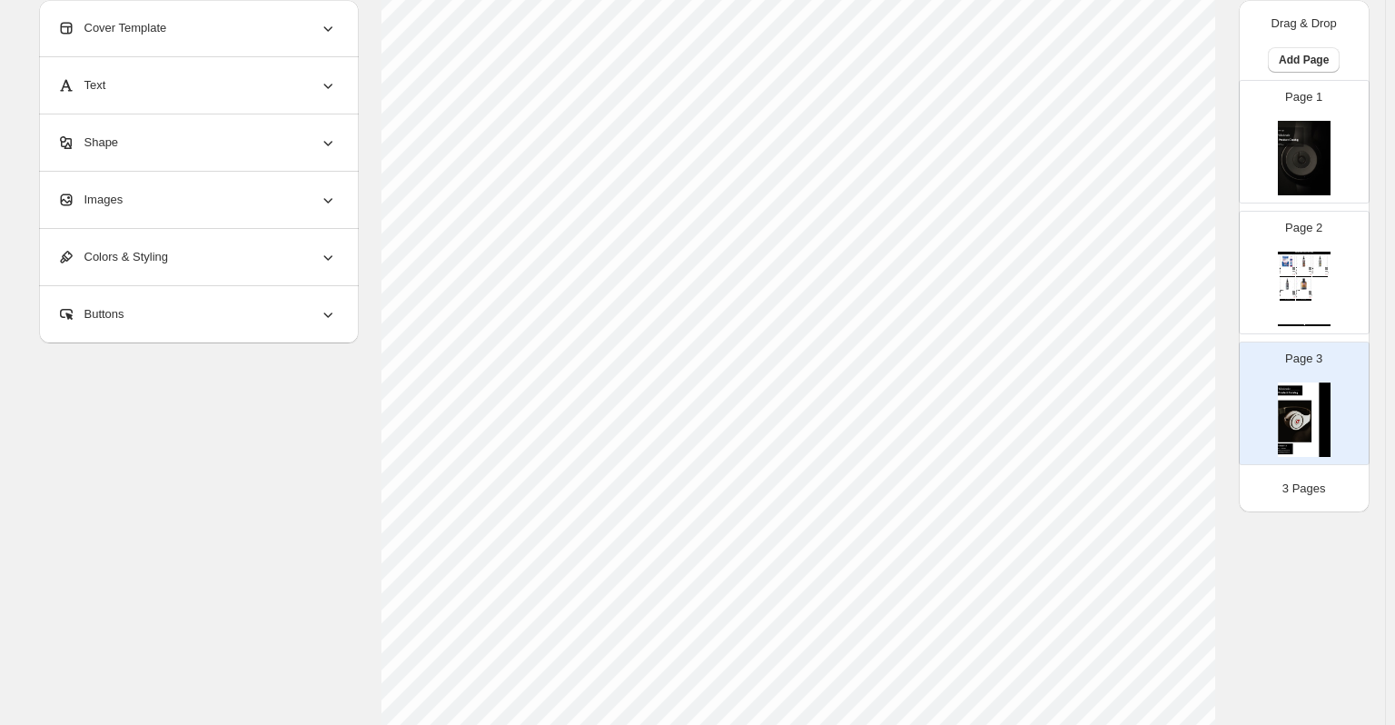
scroll to position [0, 0]
click at [1198, 298] on div "Brand: Liqui Moly [GEOGRAPHIC_DATA]" at bounding box center [1301, 297] width 11 height 1
type input "*"
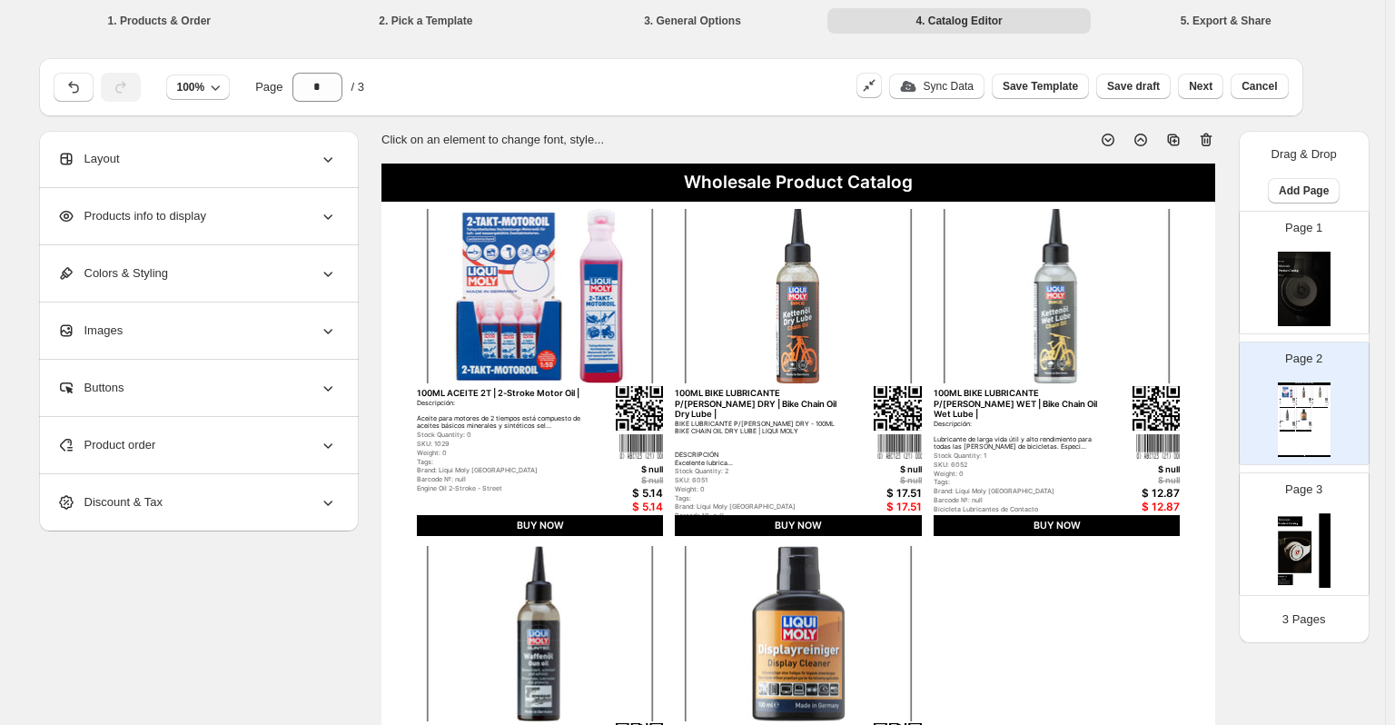
click at [210, 395] on div "Buttons" at bounding box center [197, 388] width 280 height 56
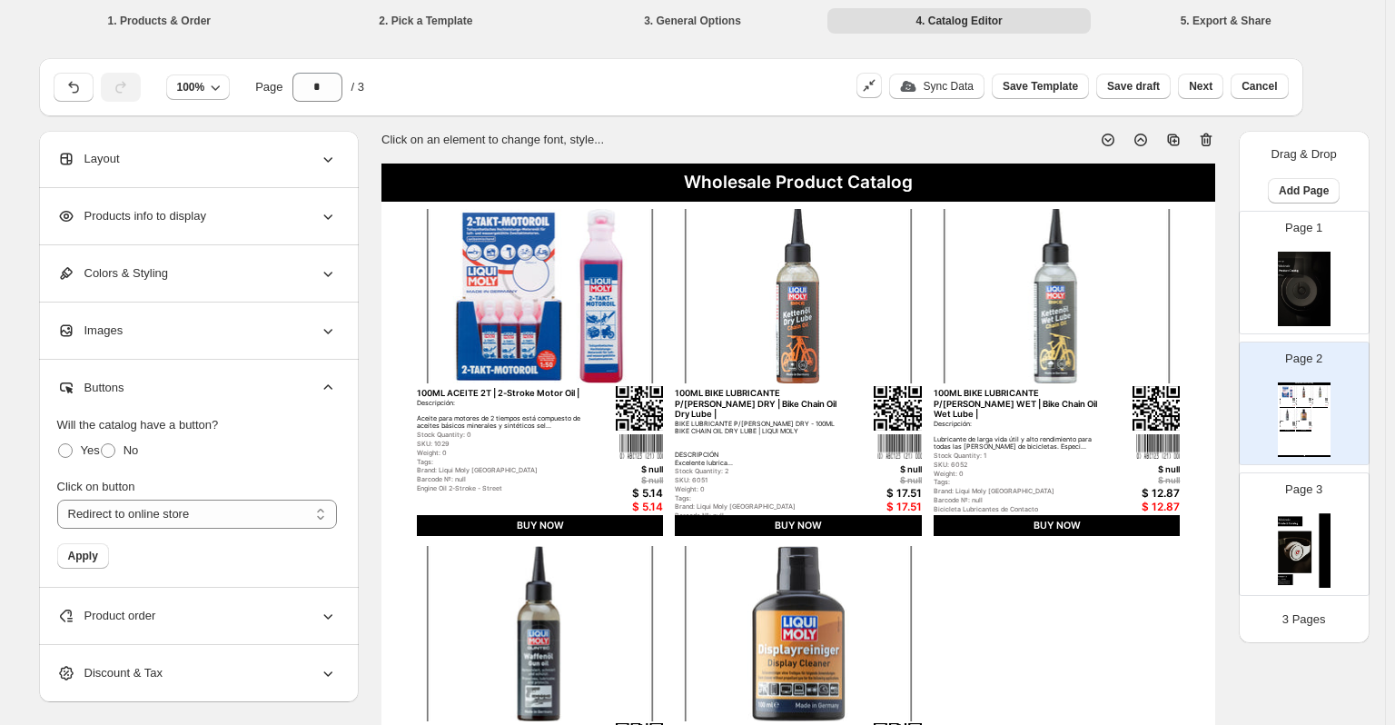
click at [210, 395] on div "Buttons" at bounding box center [197, 388] width 280 height 56
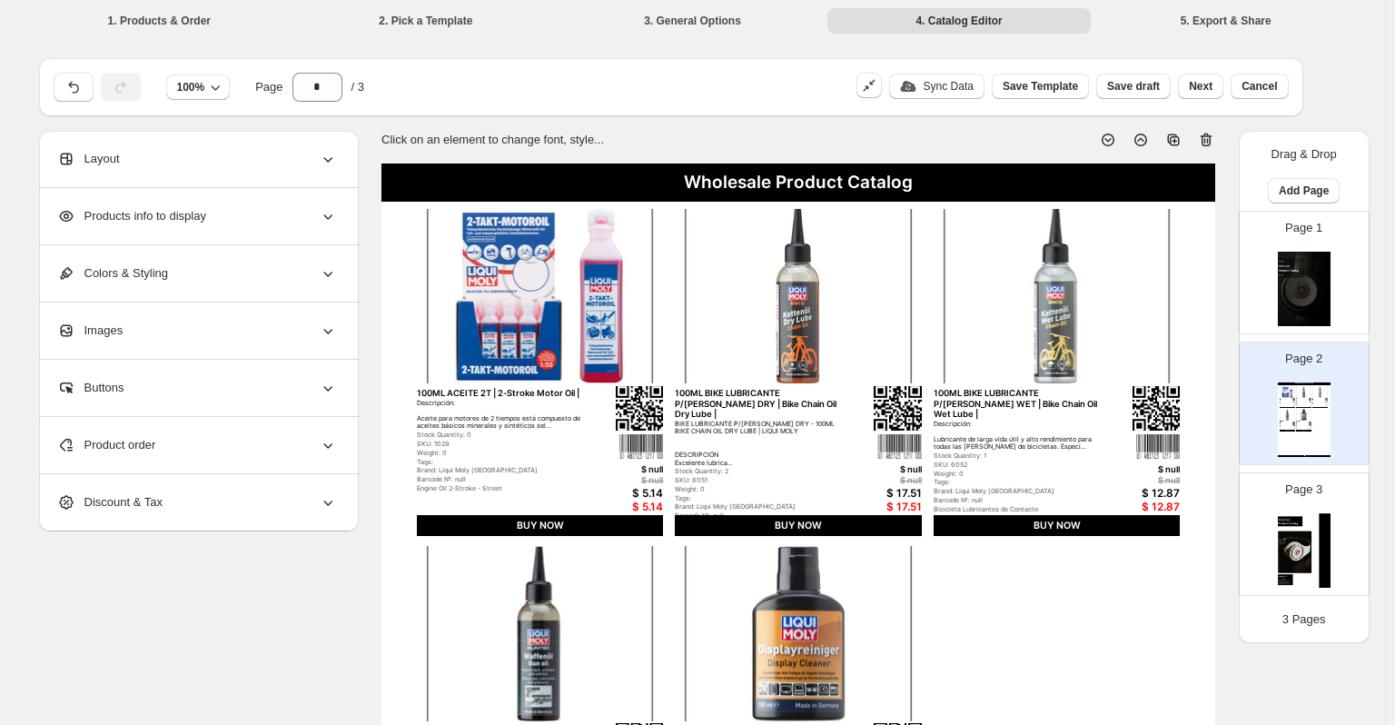
click at [224, 453] on div "Product order" at bounding box center [197, 445] width 280 height 56
